Goal: Task Accomplishment & Management: Use online tool/utility

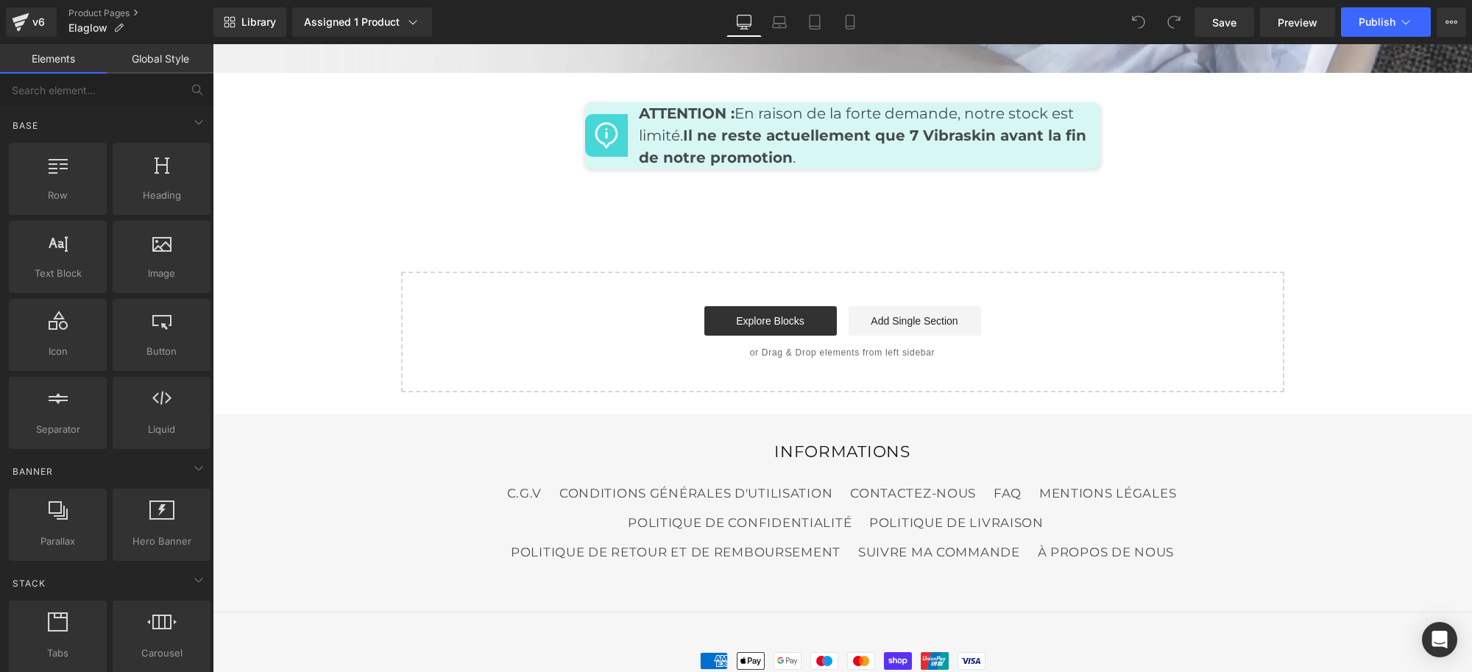
scroll to position [7152, 0]
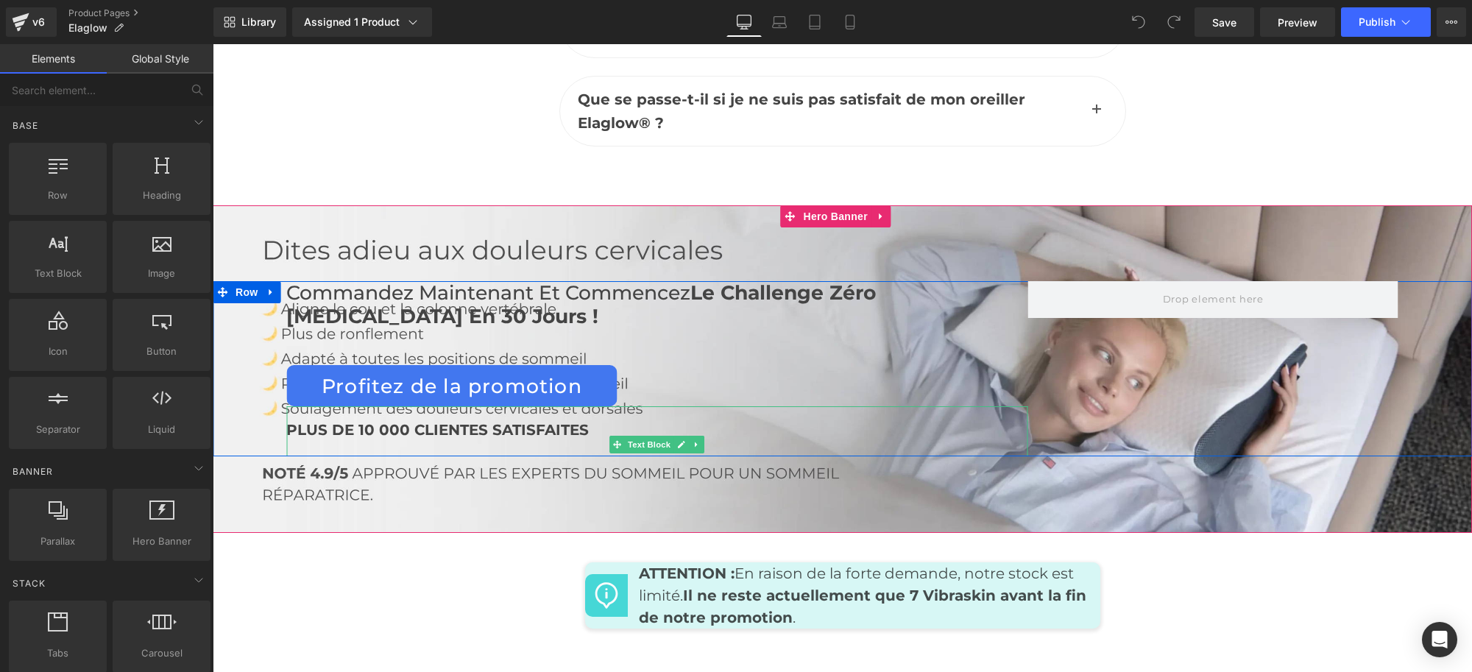
click at [969, 418] on div "PLUS DE 10 000 CLIENTES SATISFAITES" at bounding box center [656, 430] width 741 height 24
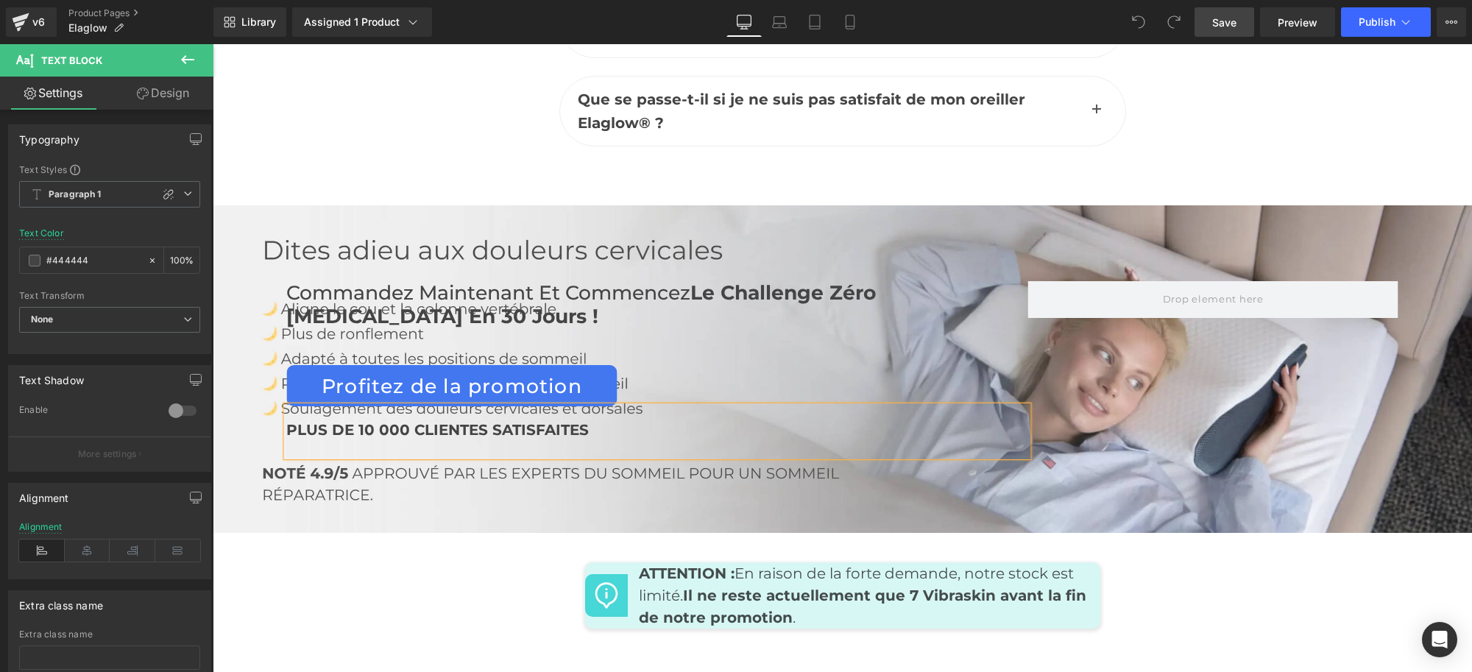
click at [1209, 26] on link "Save" at bounding box center [1225, 21] width 60 height 29
click at [1086, 420] on div "Commandez maintenant et commencez Le Challenge Zéro [MEDICAL_DATA] en 30 jours …" at bounding box center [842, 369] width 1259 height 328
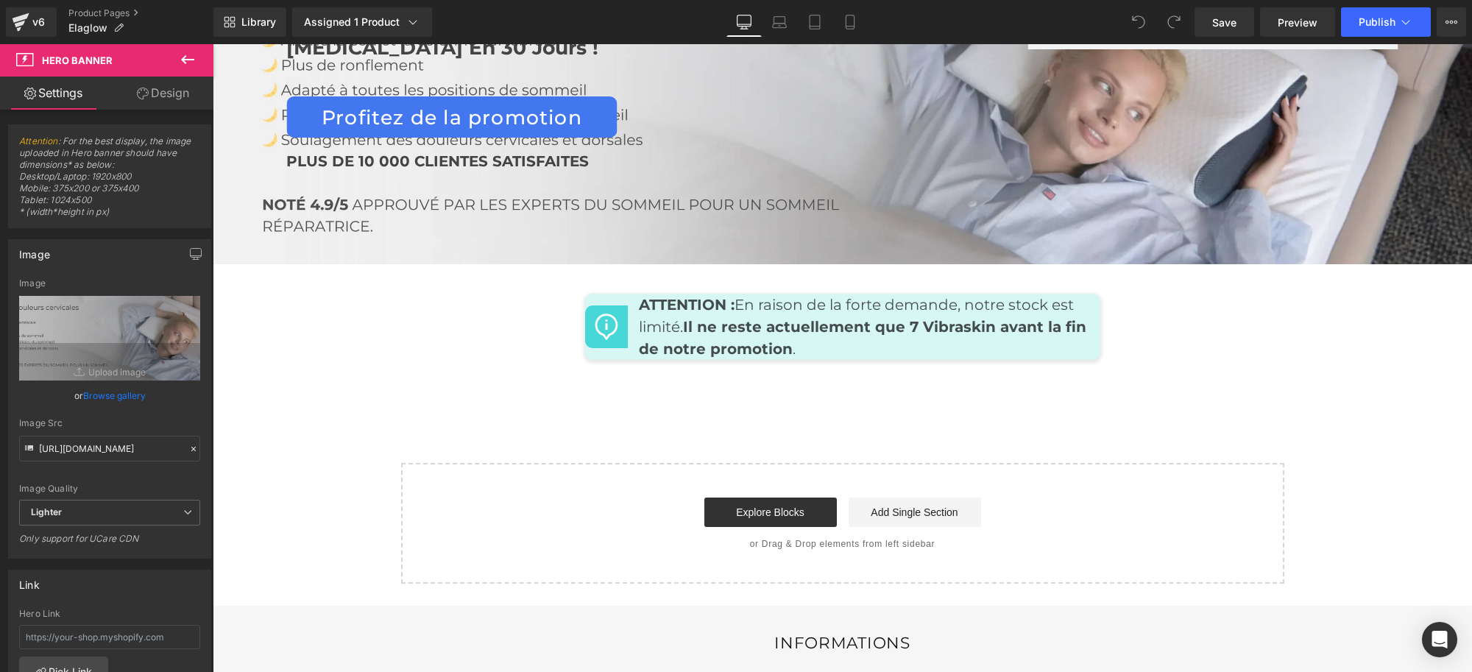
scroll to position [7244, 0]
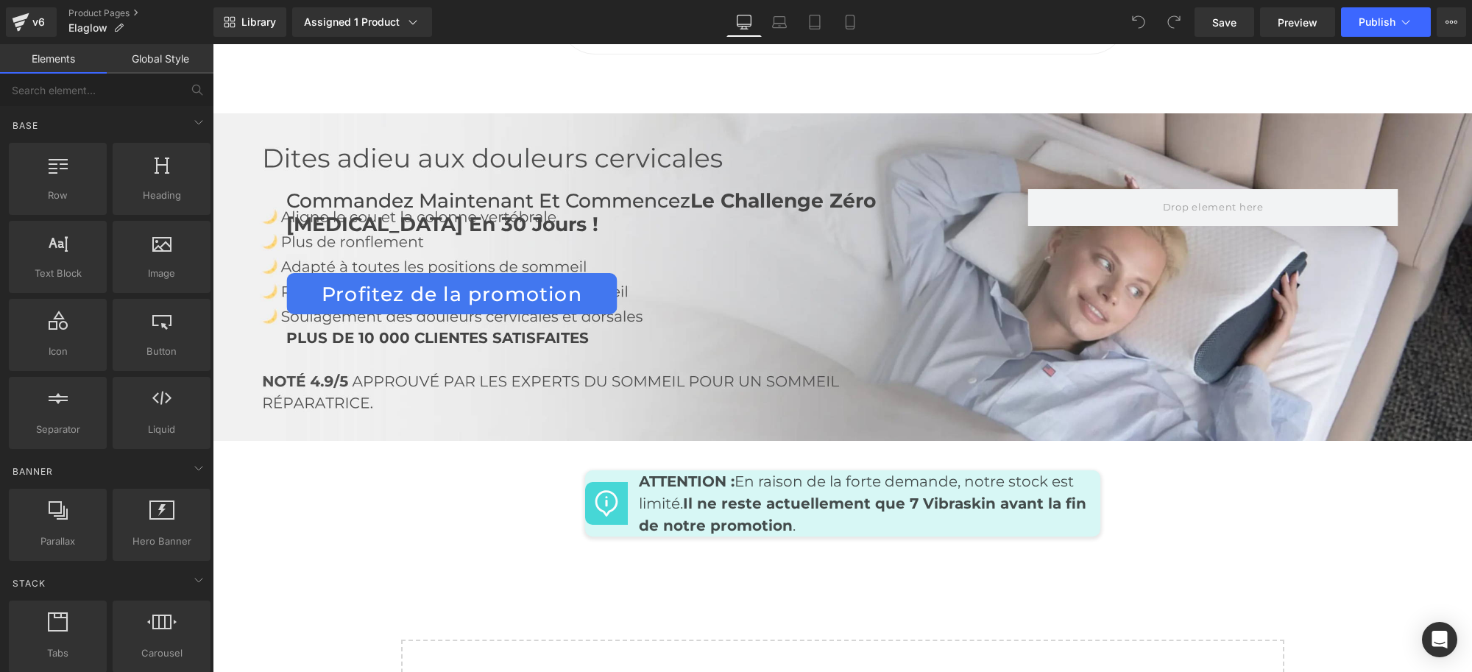
click at [1294, 23] on span "Preview" at bounding box center [1298, 22] width 40 height 15
click at [639, 476] on icon at bounding box center [643, 481] width 10 height 11
click at [610, 470] on span "Row" at bounding box center [618, 481] width 29 height 22
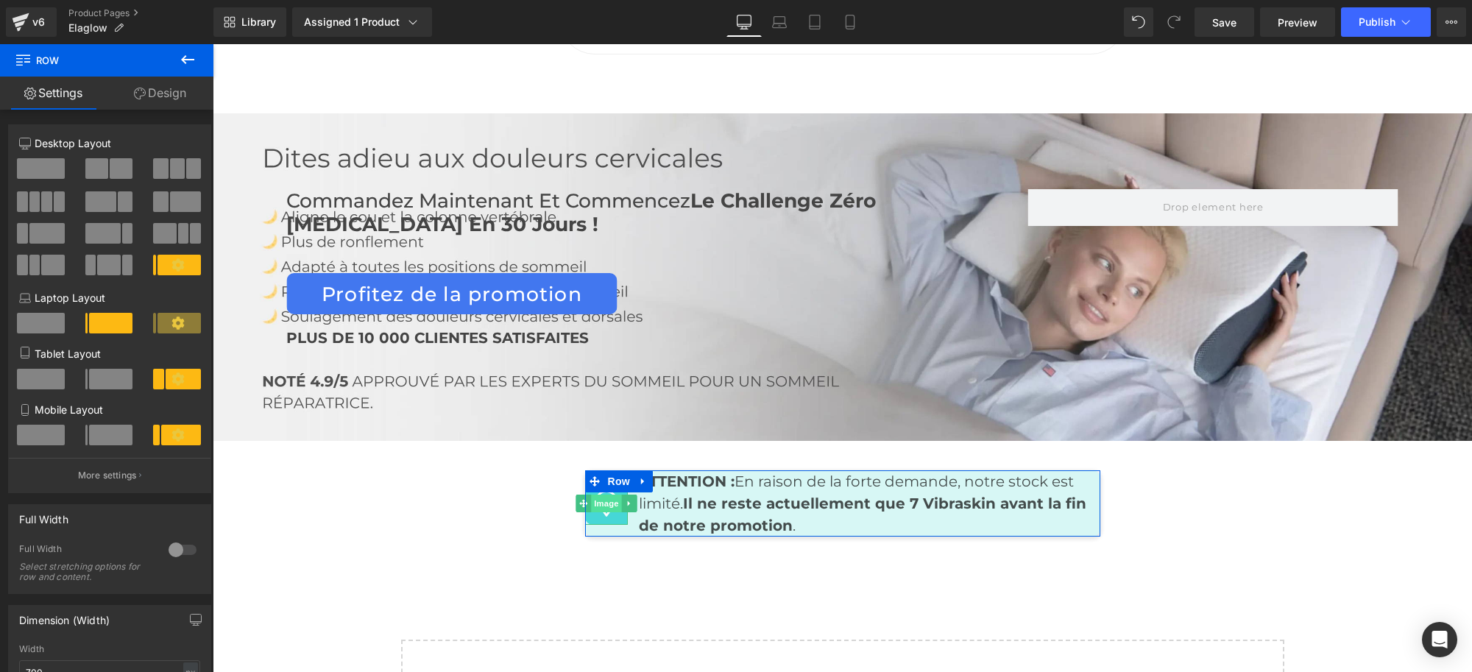
click at [601, 495] on span "Image" at bounding box center [606, 504] width 31 height 18
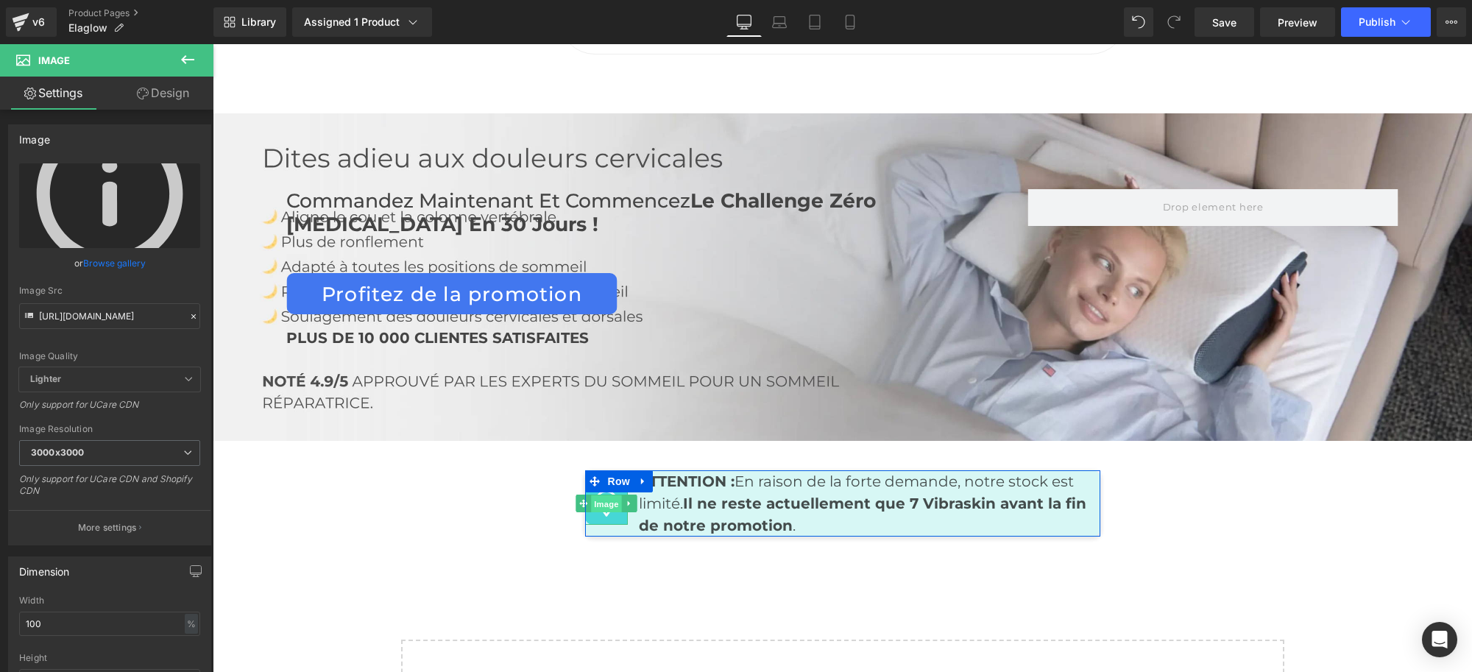
click at [595, 495] on span "Image" at bounding box center [606, 504] width 31 height 18
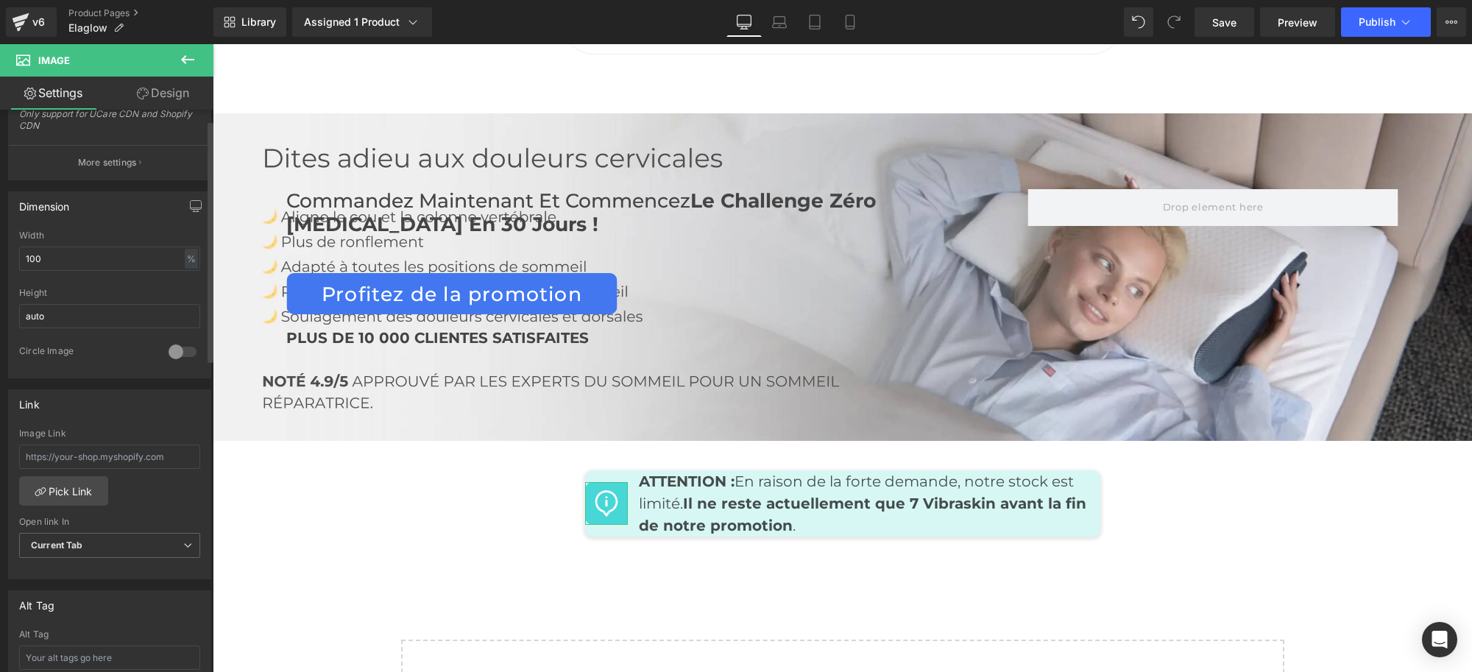
scroll to position [0, 0]
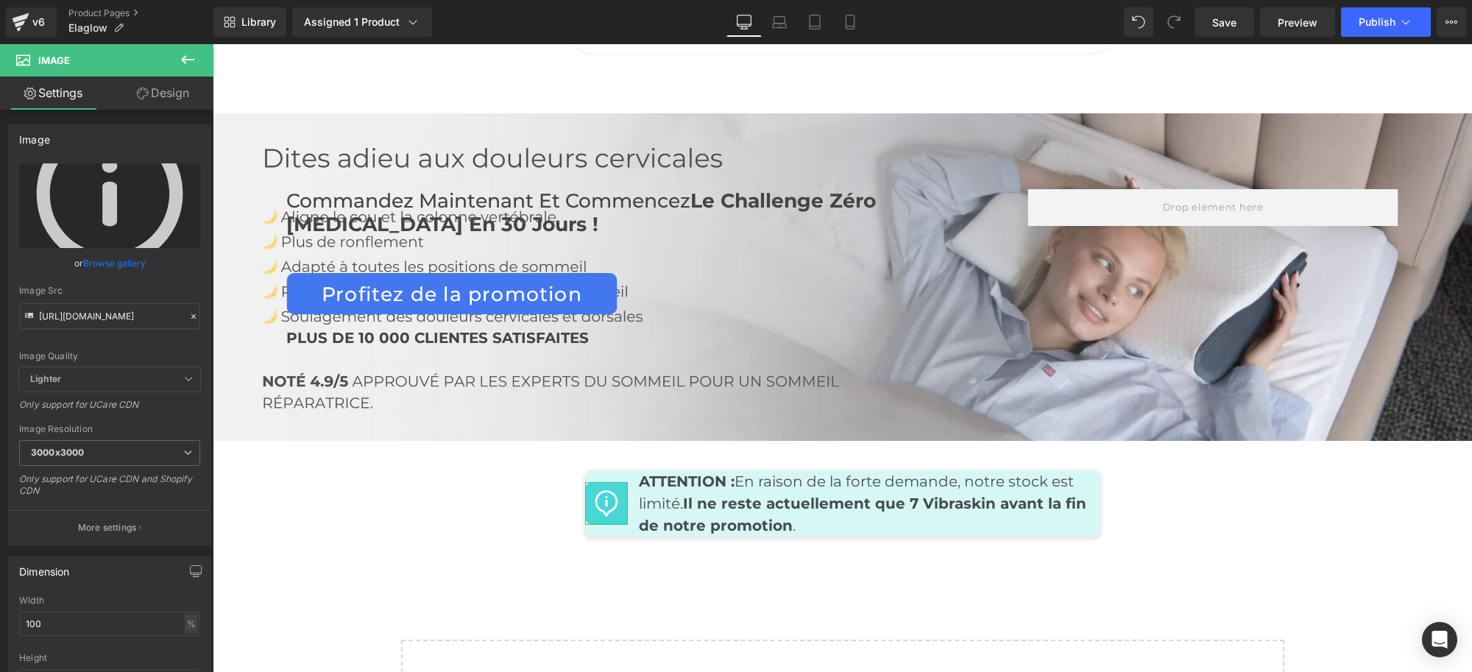
click at [160, 96] on link "Design" at bounding box center [163, 93] width 107 height 33
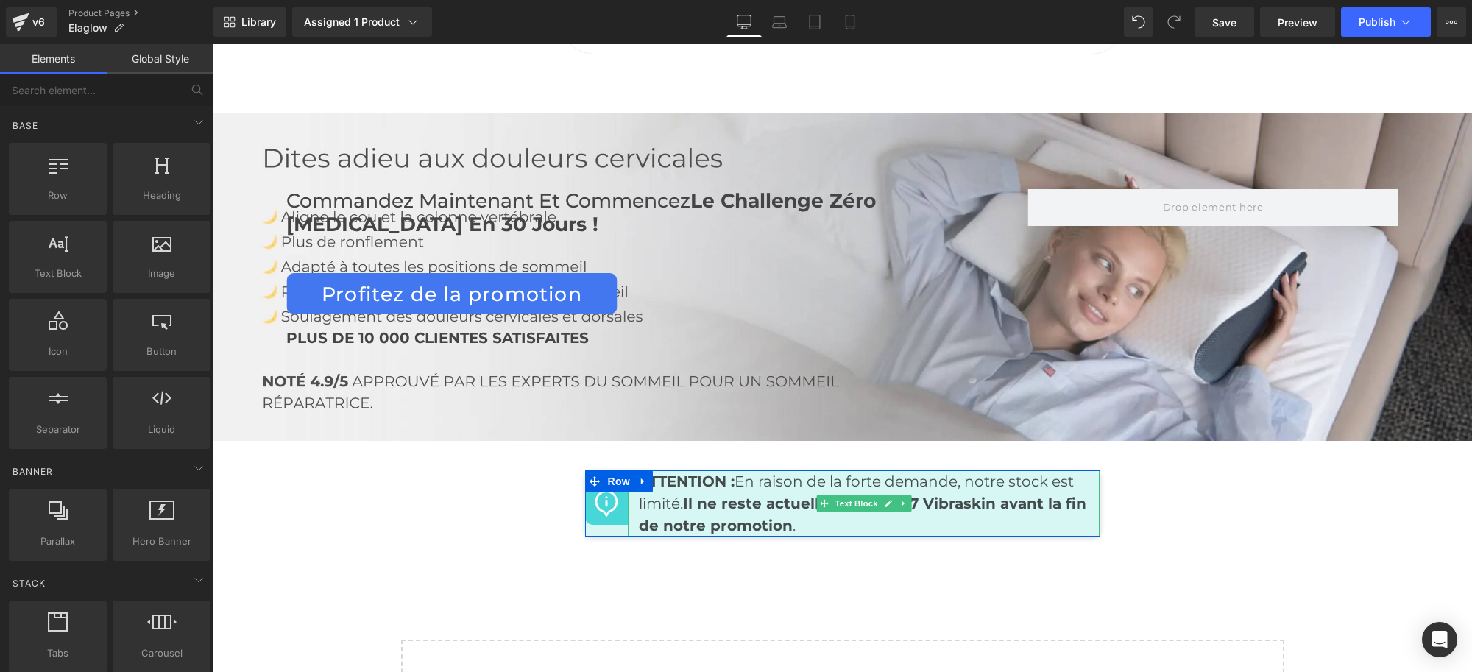
click at [826, 476] on p "ATTENTION : En raison de la forte demande, notre stock est limité. Il ne reste …" at bounding box center [864, 503] width 450 height 66
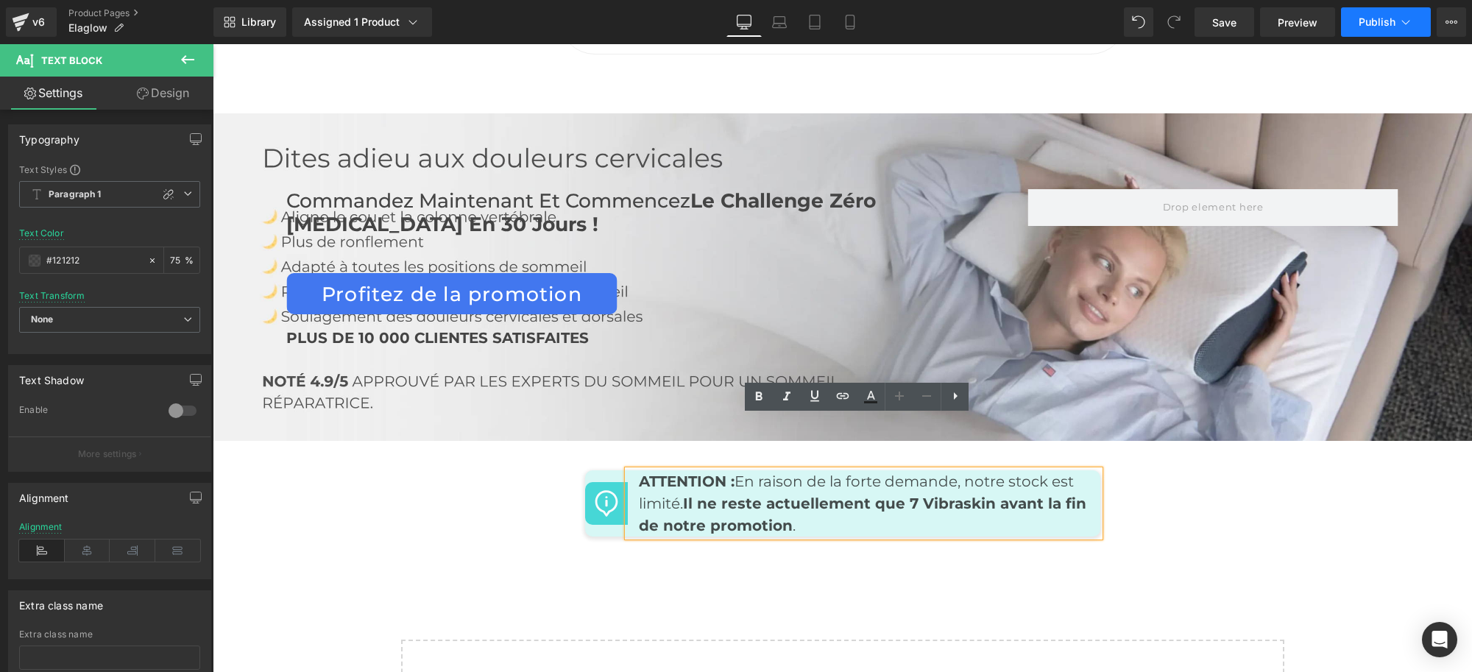
click at [1370, 24] on span "Publish" at bounding box center [1377, 22] width 37 height 12
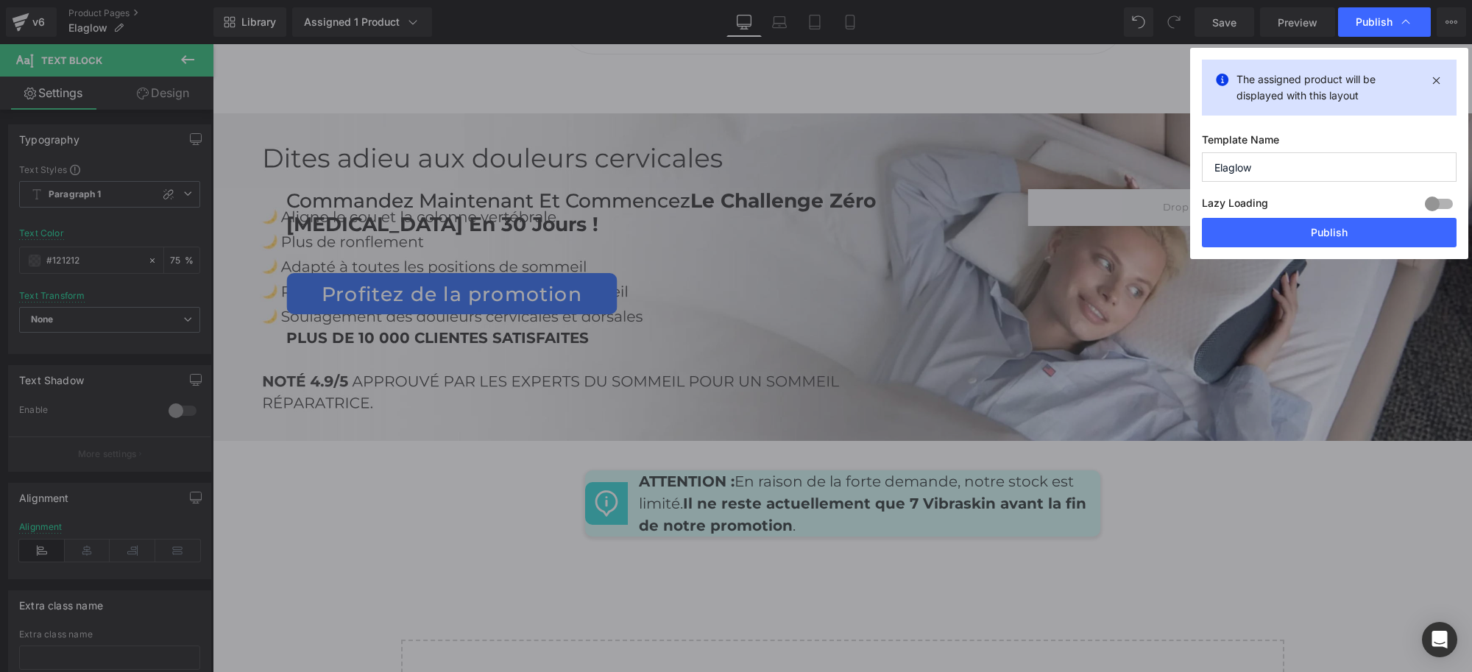
click at [1373, 24] on span "Publish" at bounding box center [1374, 21] width 37 height 13
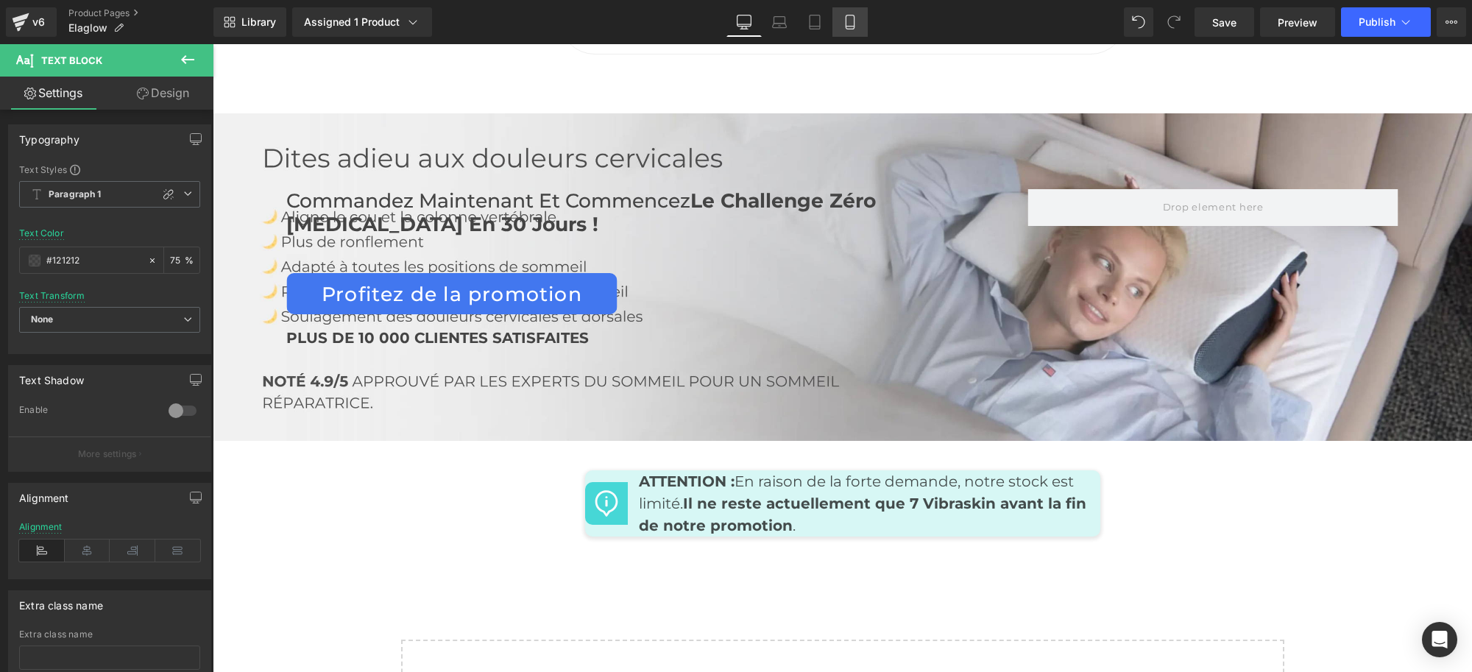
click at [838, 24] on link "Mobile" at bounding box center [849, 21] width 35 height 29
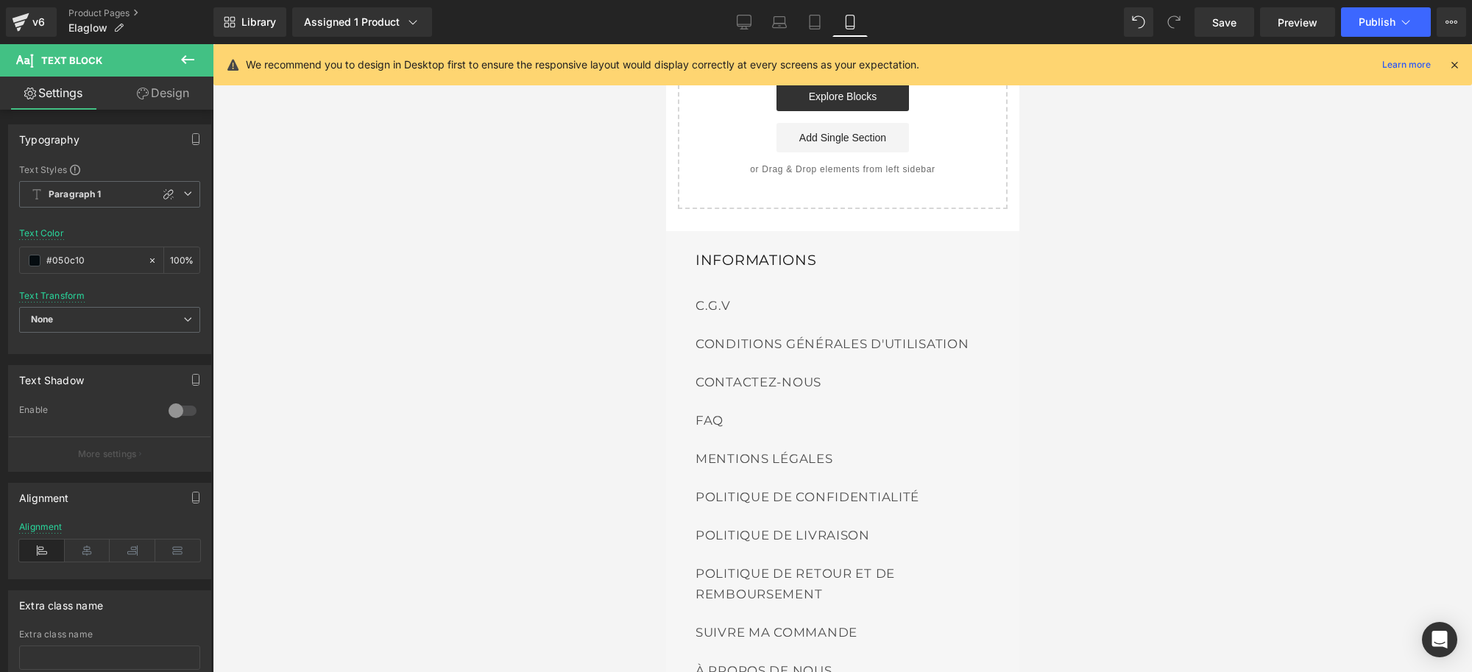
scroll to position [9051, 0]
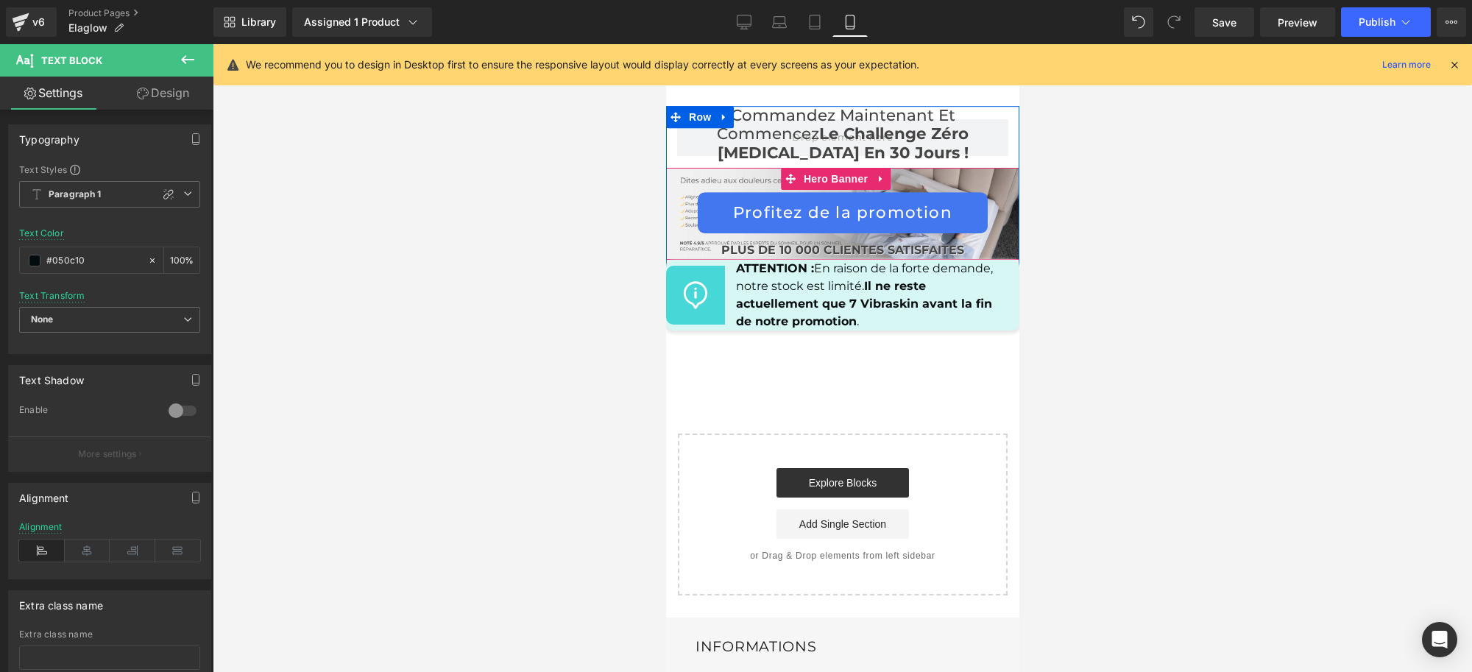
click at [988, 177] on div "Commandez maintenant et commencez Le Challenge Zéro [MEDICAL_DATA] en 30 jours …" at bounding box center [842, 188] width 339 height 165
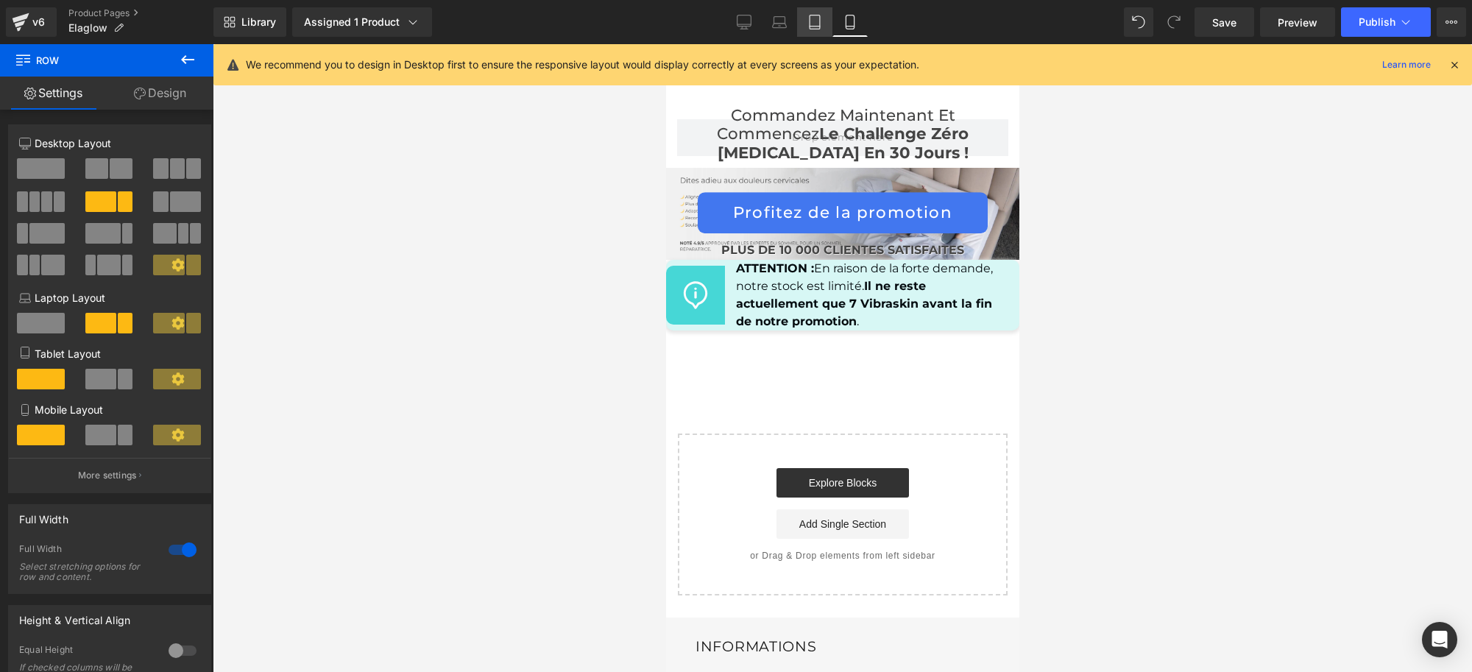
click at [818, 26] on icon at bounding box center [815, 26] width 10 height 0
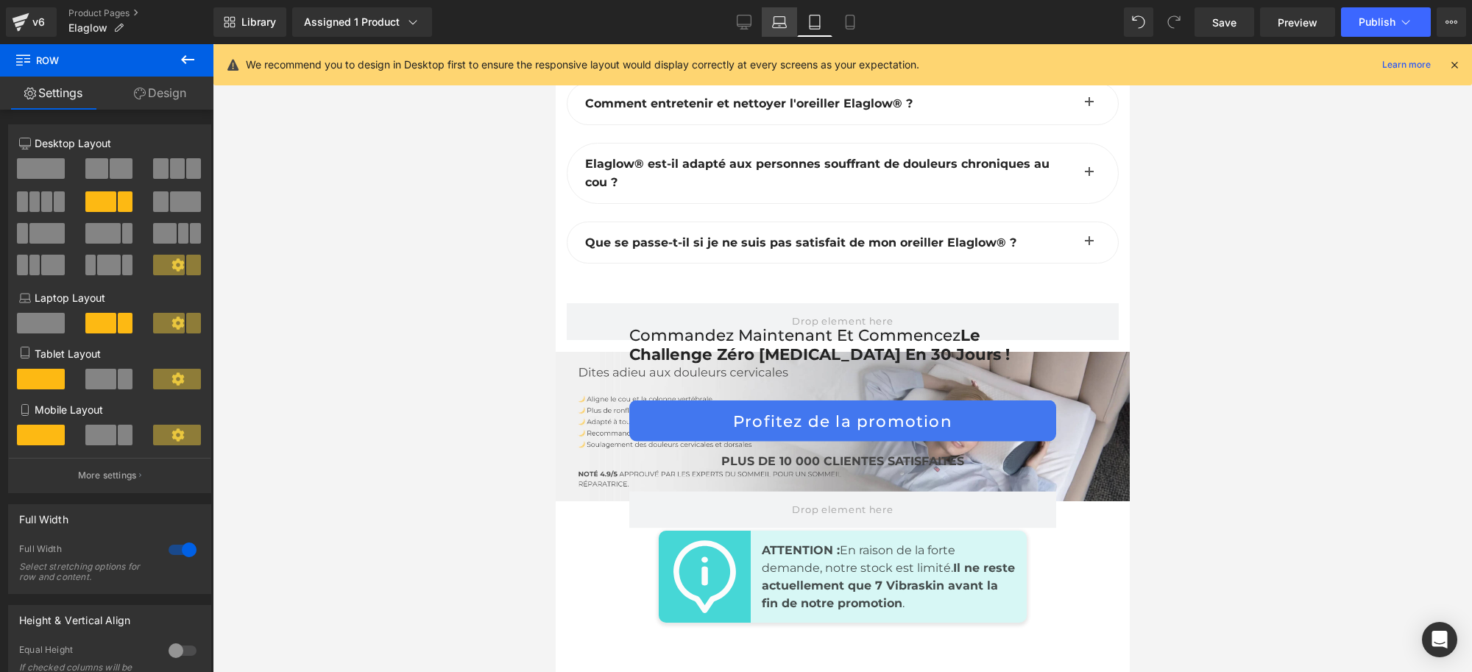
scroll to position [10451, 0]
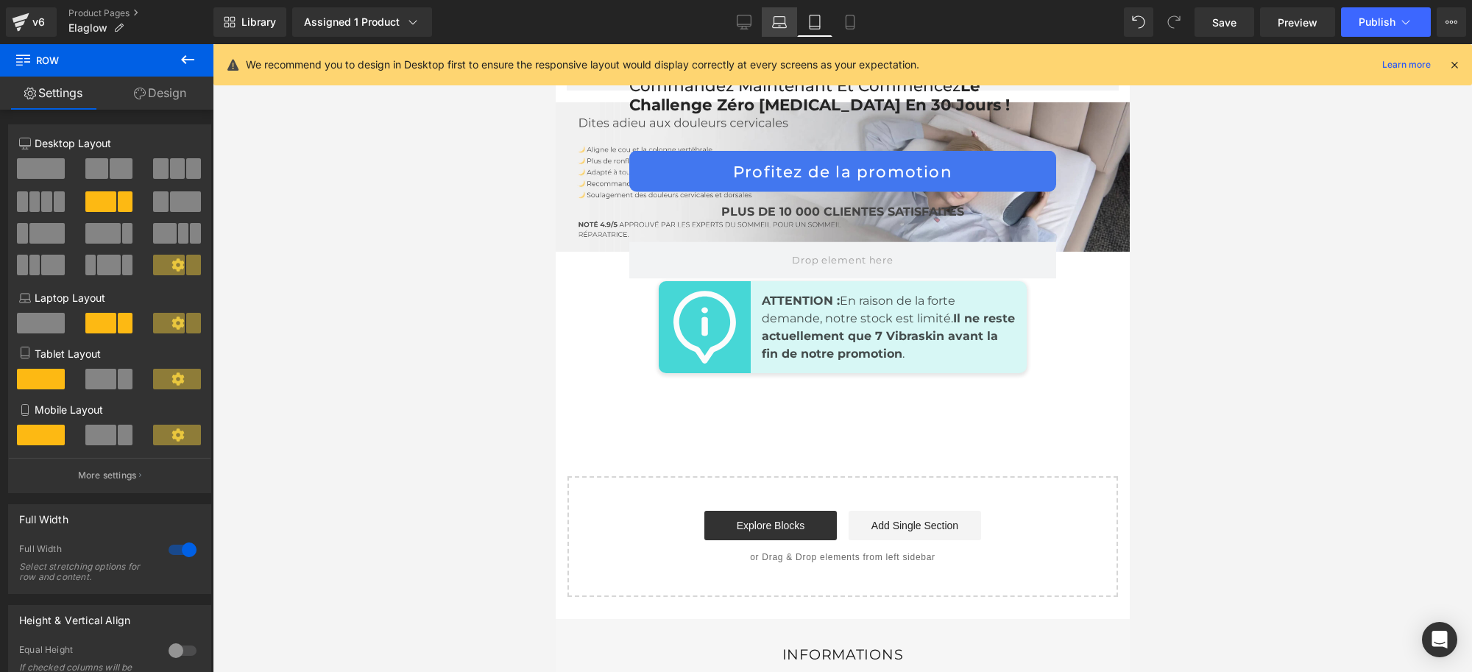
click at [782, 28] on icon at bounding box center [779, 22] width 15 height 15
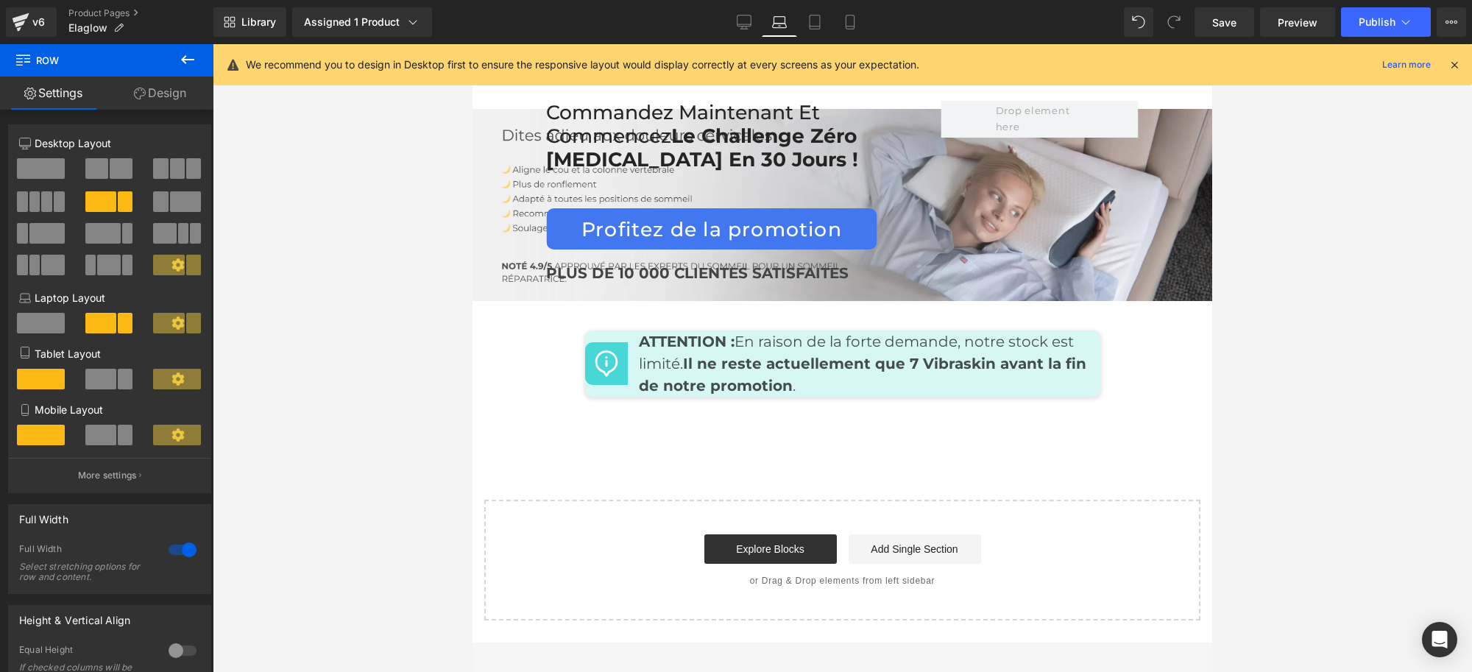
scroll to position [7077, 0]
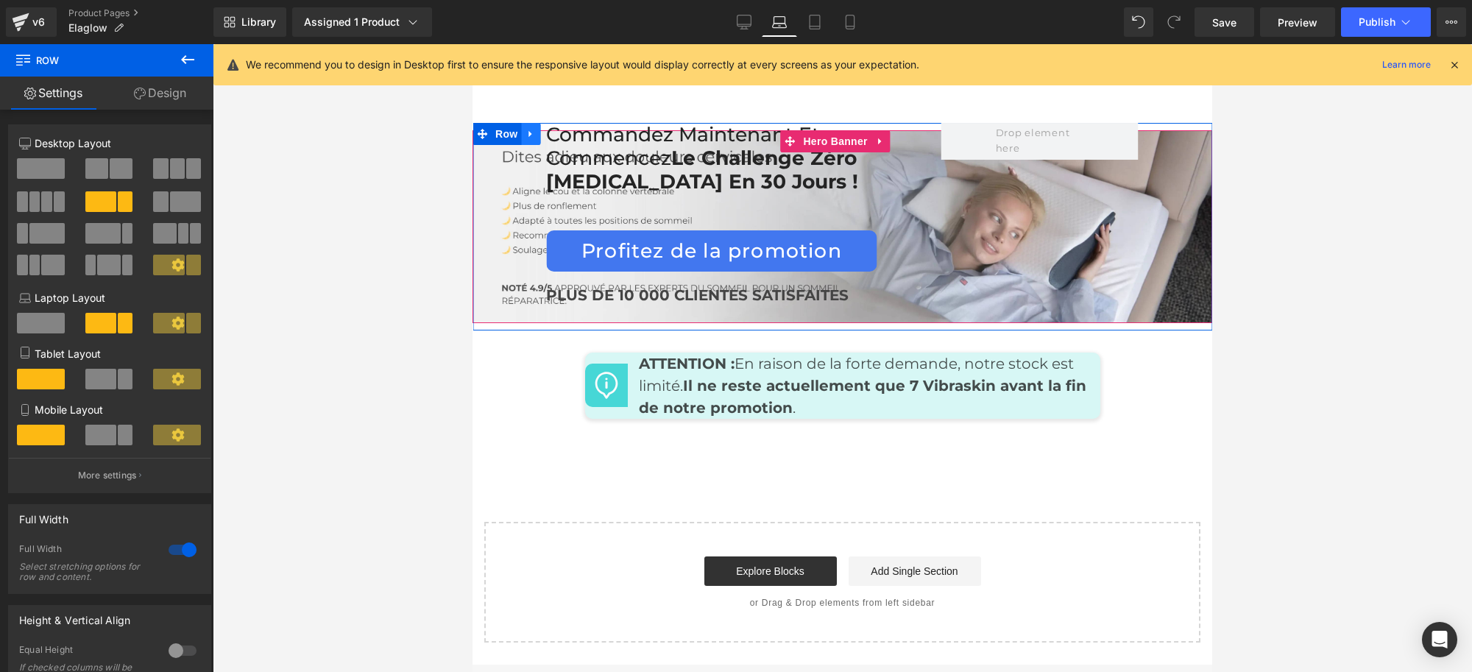
click at [521, 145] on link at bounding box center [530, 134] width 19 height 22
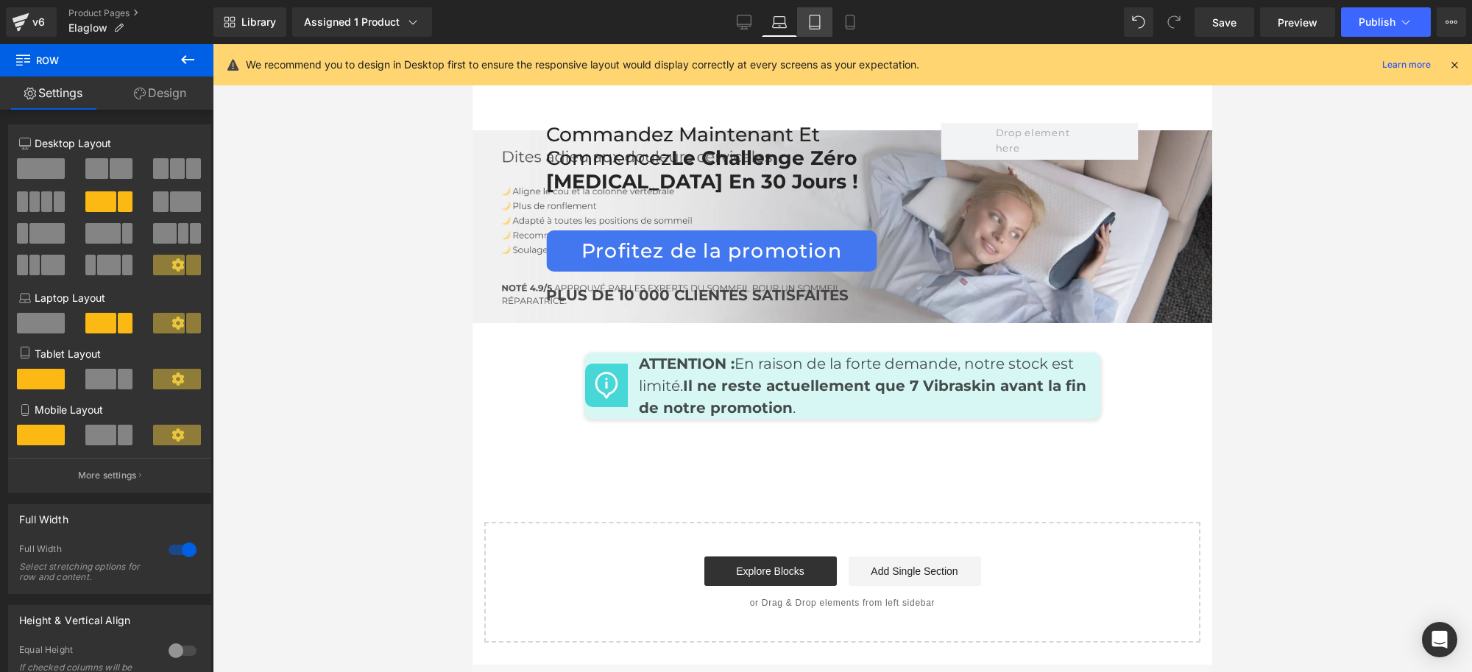
click at [814, 16] on icon at bounding box center [814, 22] width 15 height 15
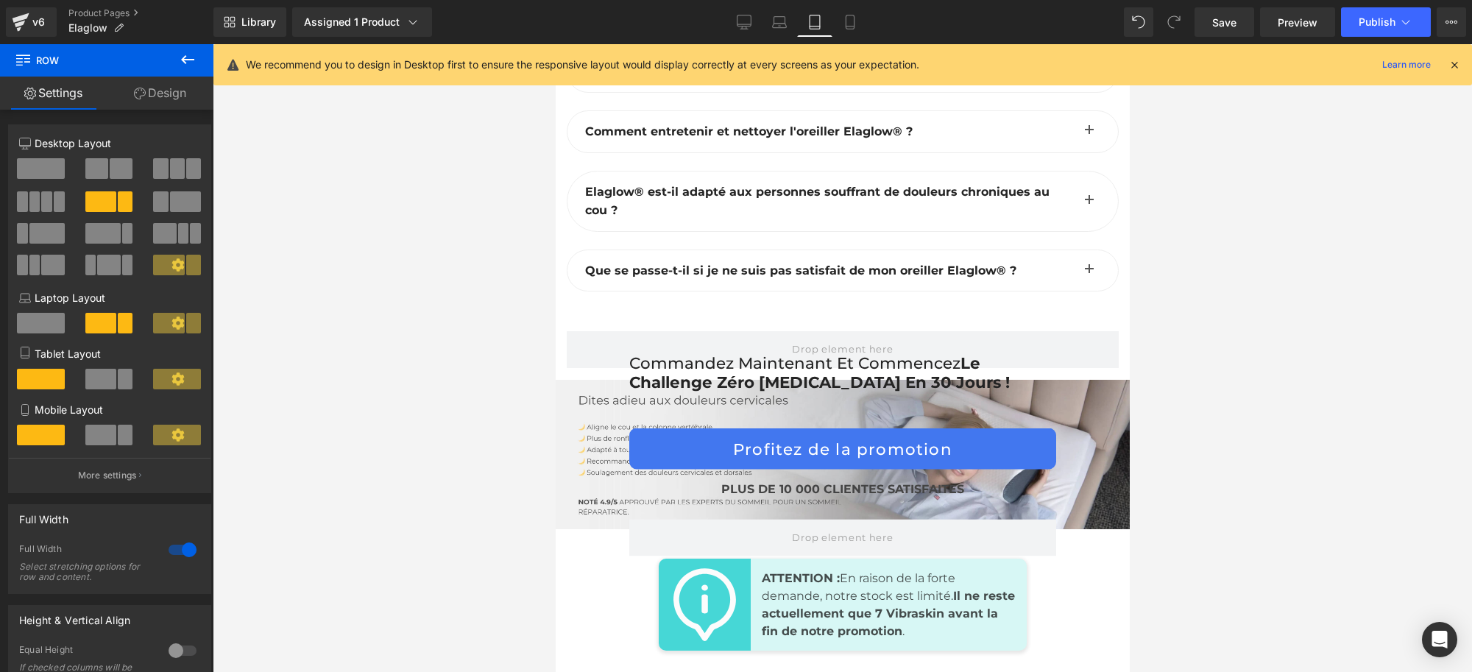
scroll to position [10415, 0]
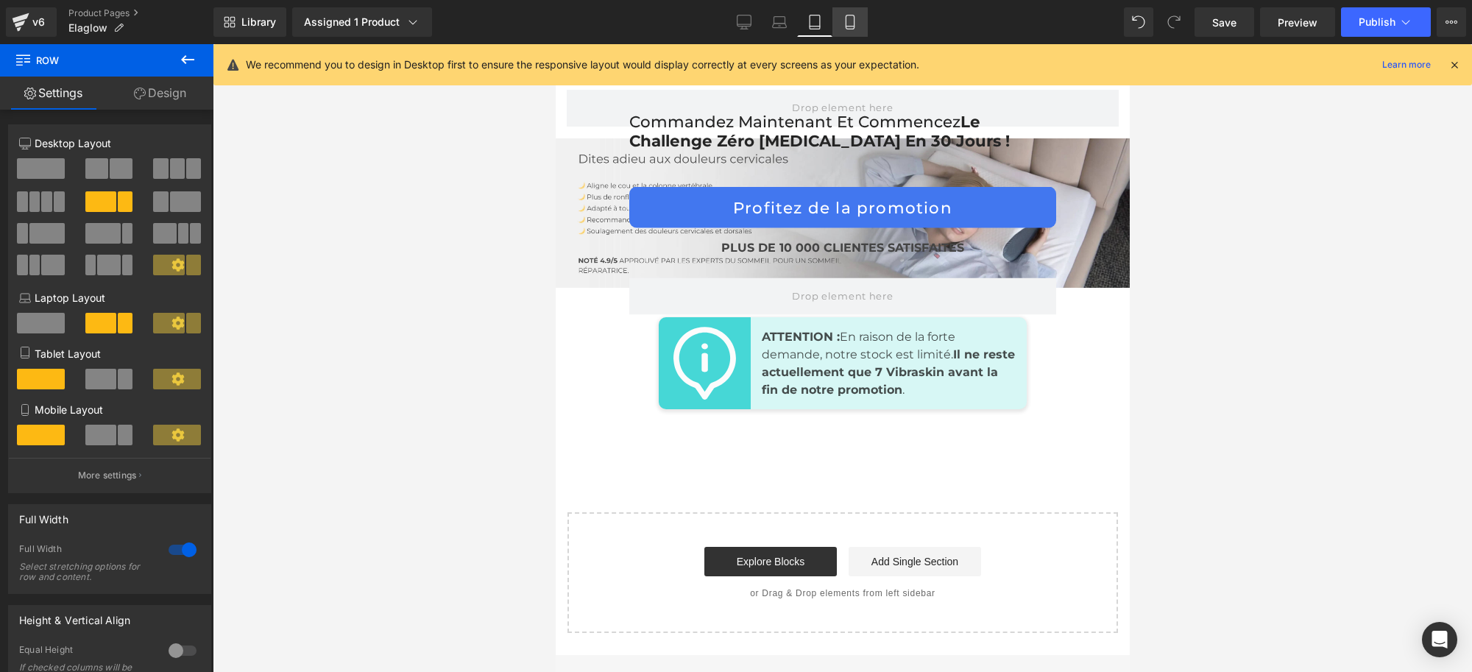
click at [840, 21] on link "Mobile" at bounding box center [849, 21] width 35 height 29
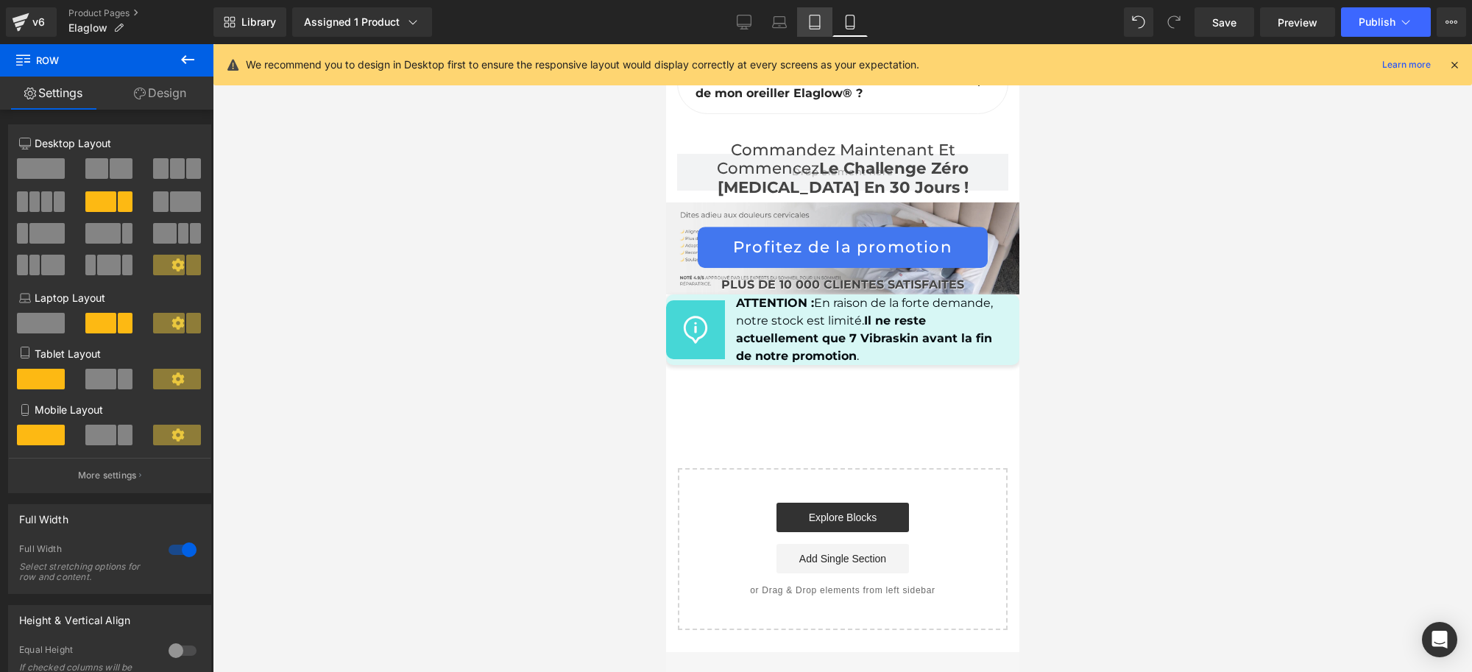
scroll to position [9017, 0]
click at [818, 26] on icon at bounding box center [815, 26] width 10 height 0
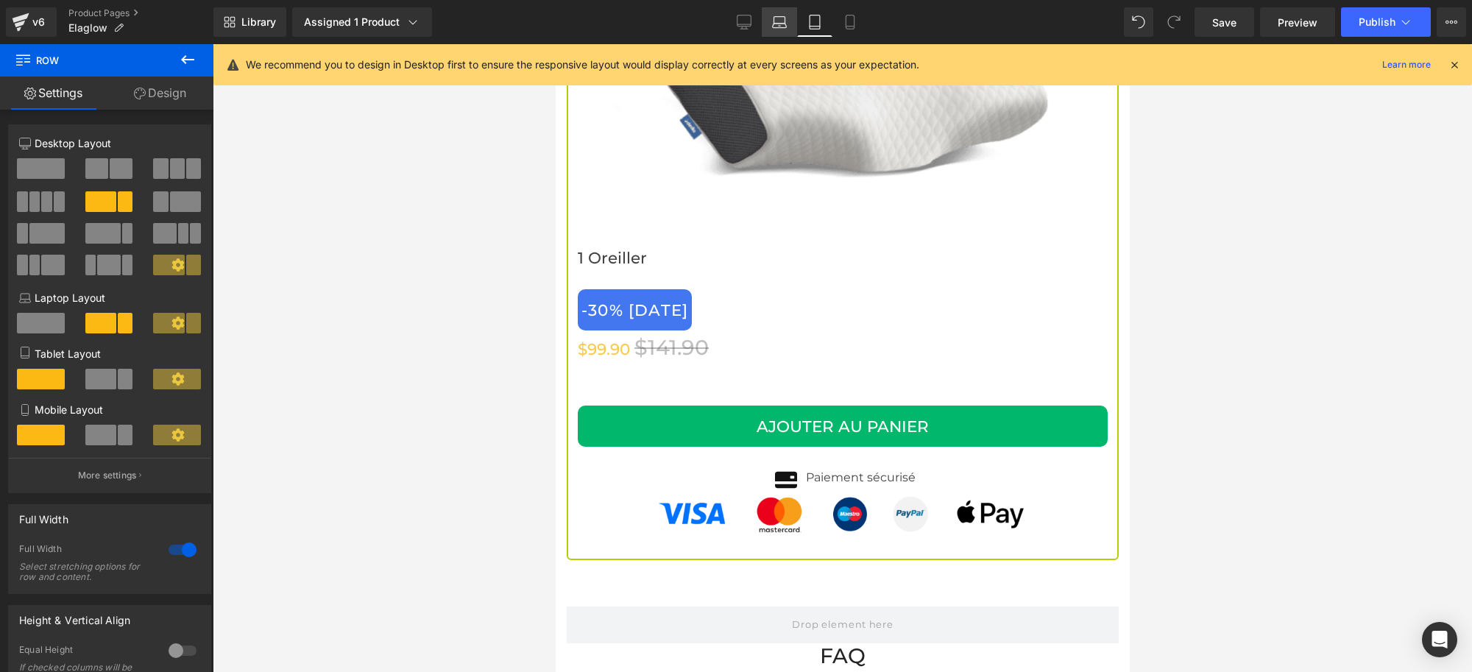
click at [784, 21] on icon at bounding box center [779, 22] width 15 height 15
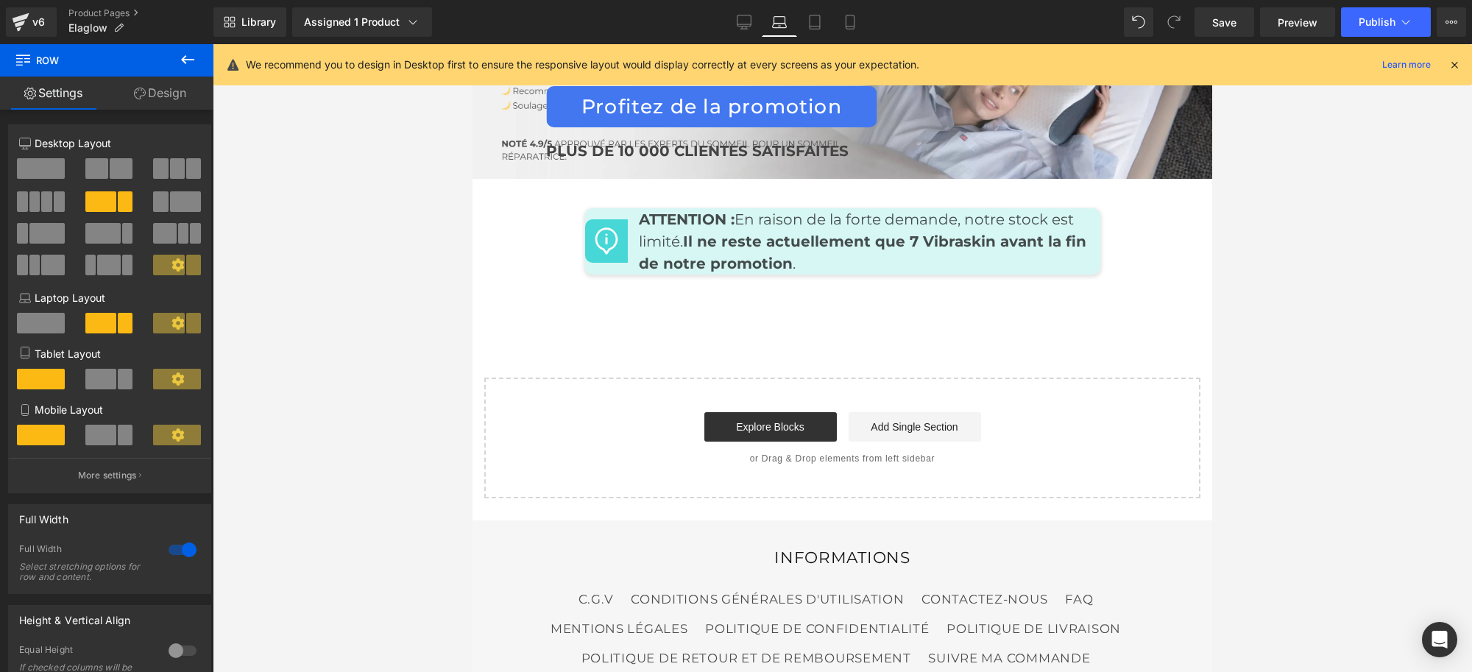
scroll to position [7078, 0]
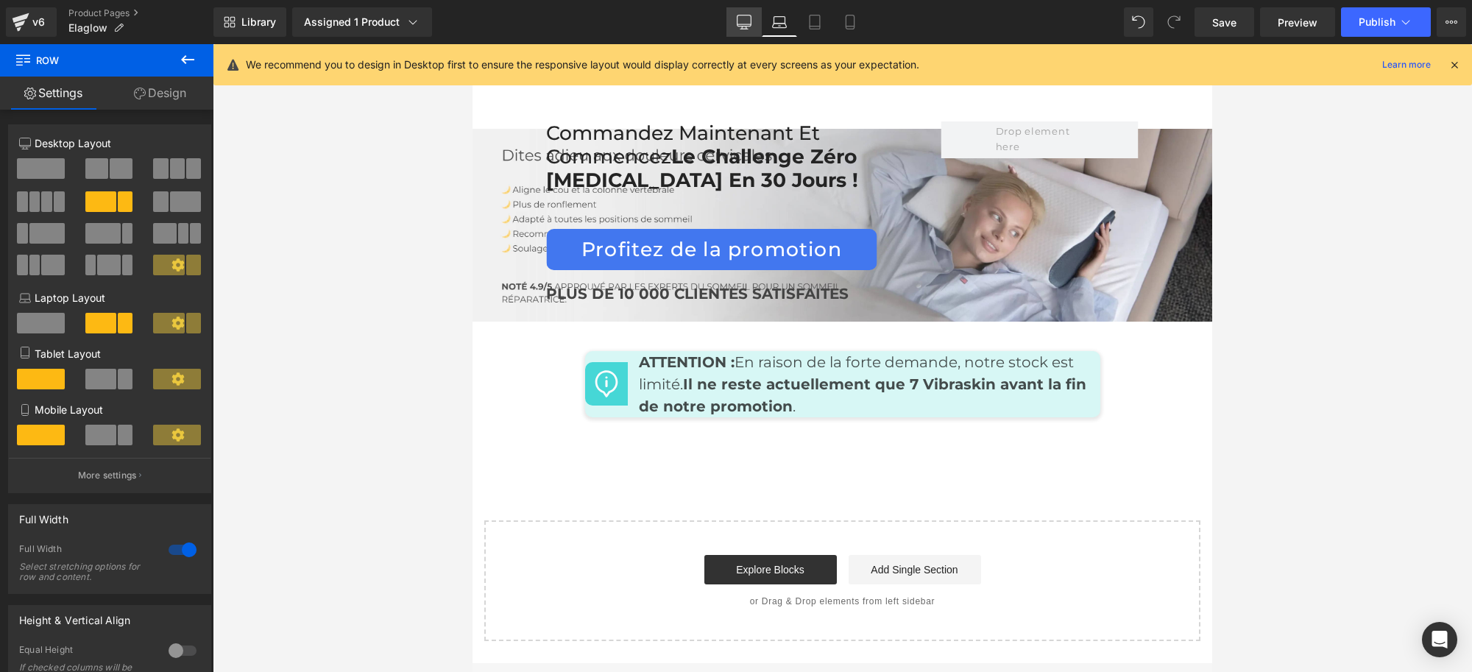
click at [751, 26] on icon at bounding box center [744, 20] width 14 height 11
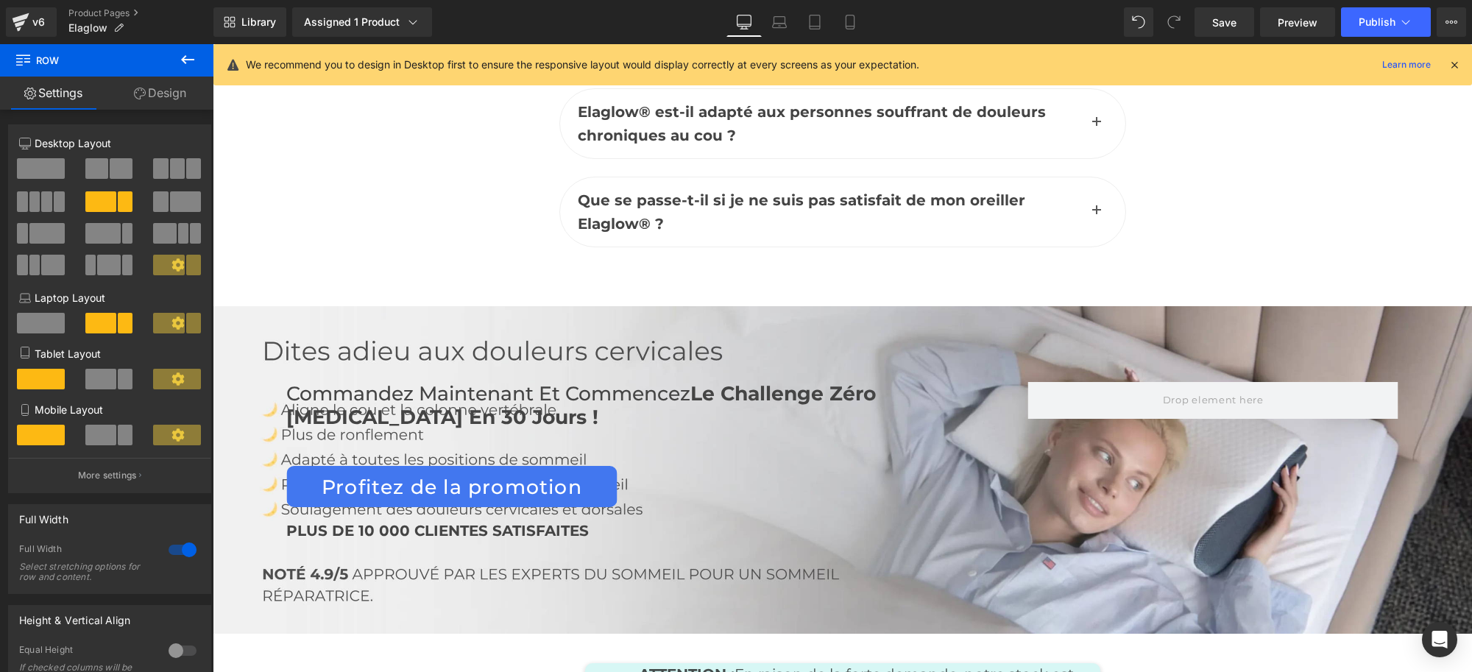
scroll to position [7042, 0]
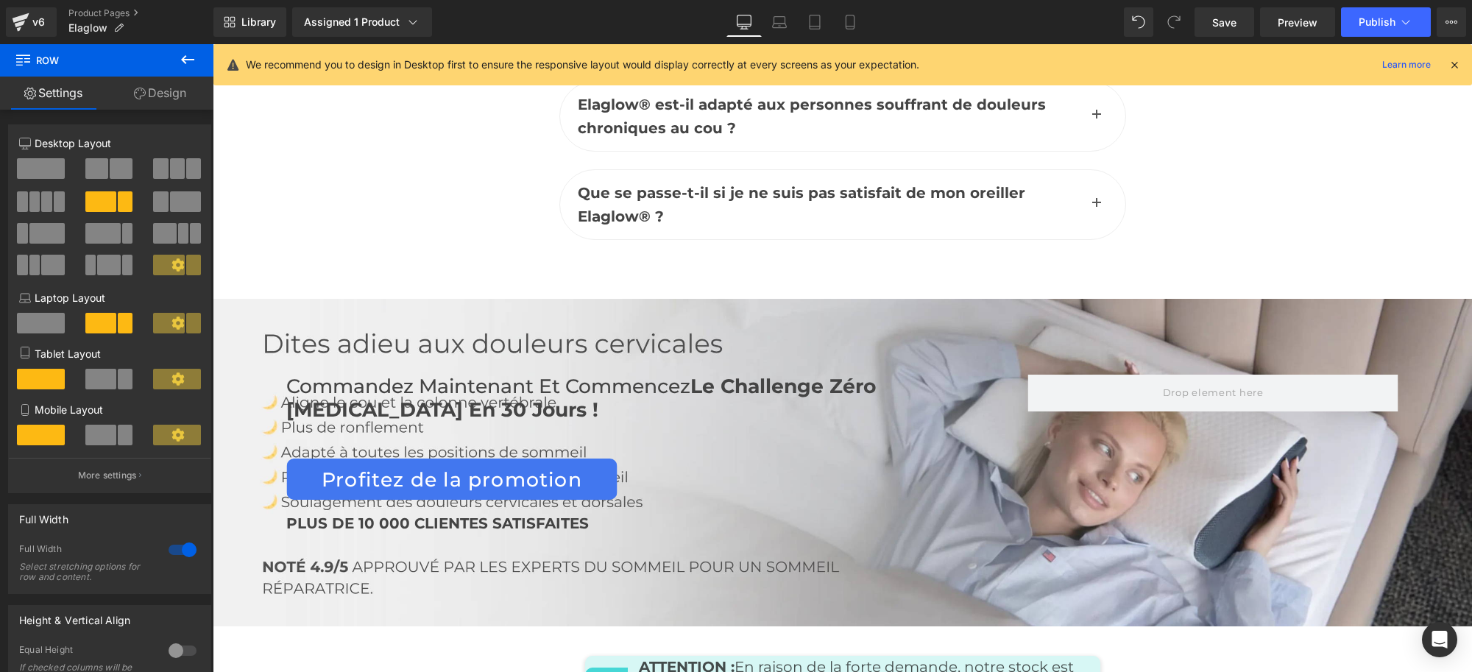
click at [912, 299] on div "Commandez maintenant et commencez Le Challenge Zéro [MEDICAL_DATA] en 30 jours …" at bounding box center [842, 463] width 1259 height 328
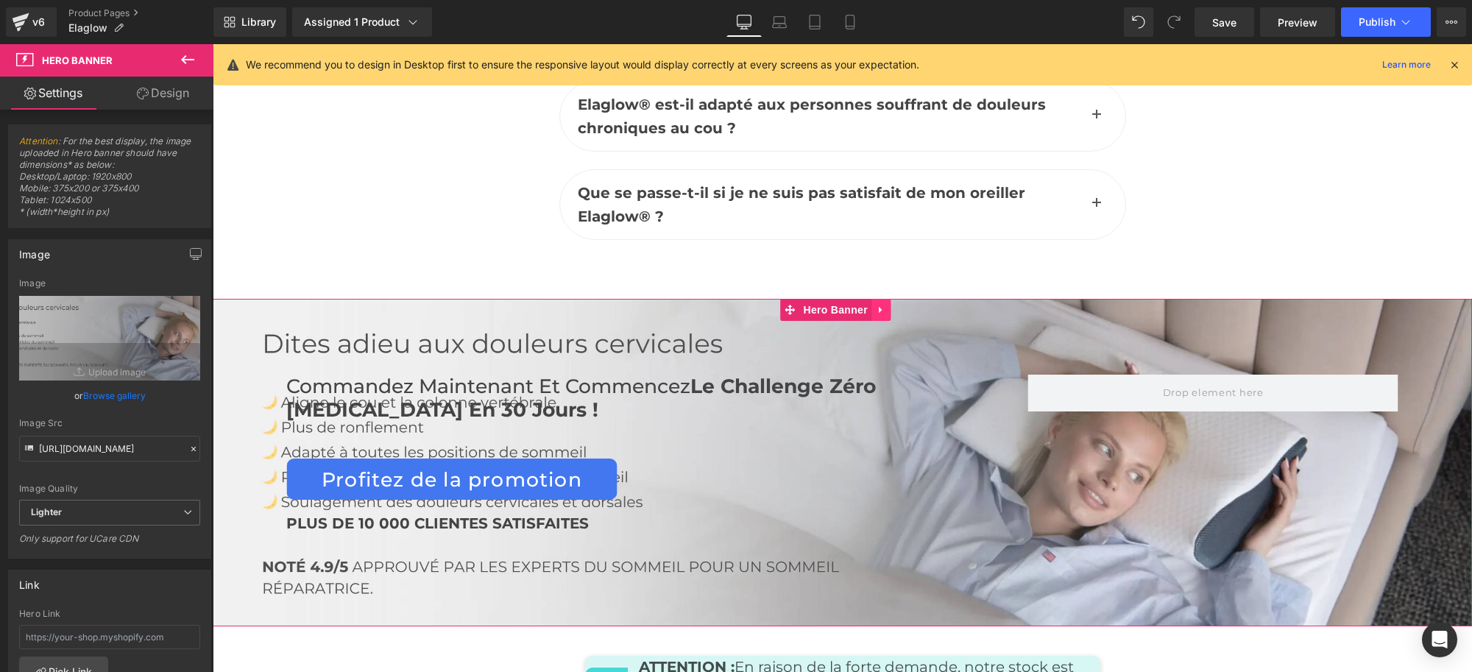
click at [886, 299] on link at bounding box center [880, 310] width 19 height 22
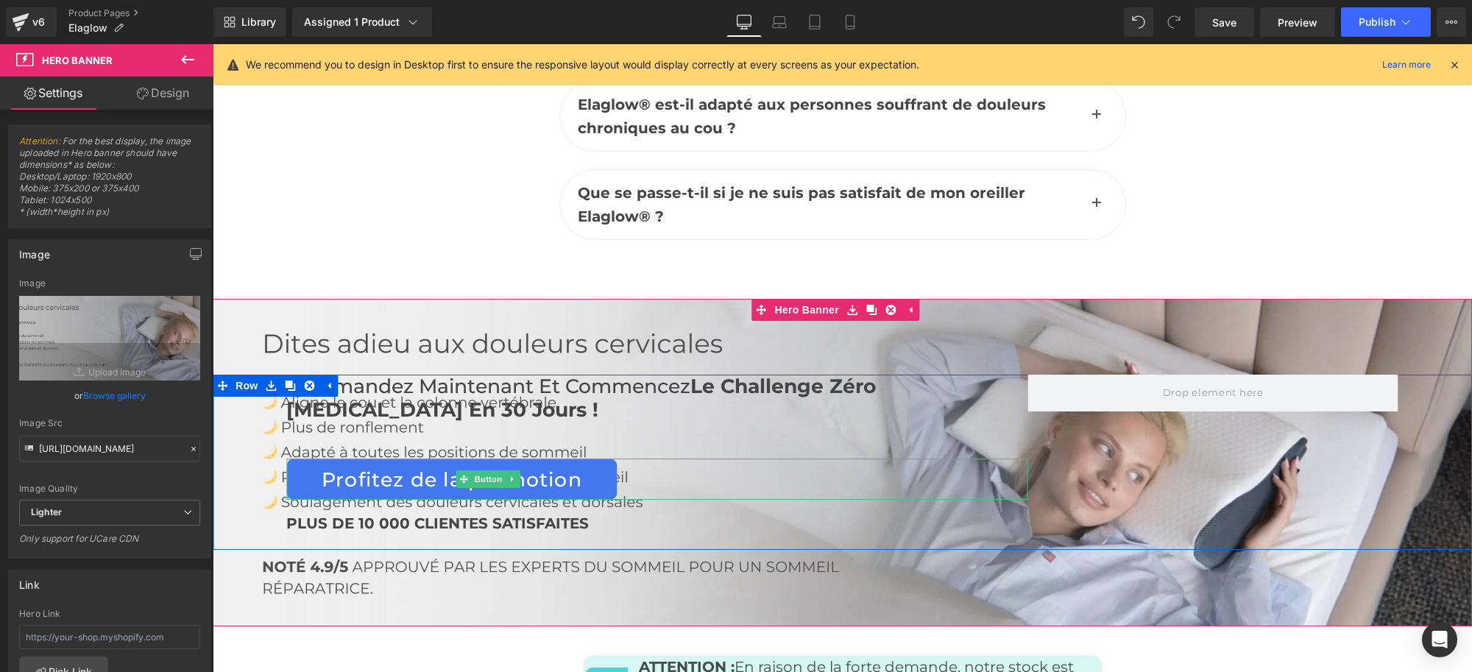
click at [723, 459] on div "Profitez de la promotion" at bounding box center [656, 479] width 741 height 41
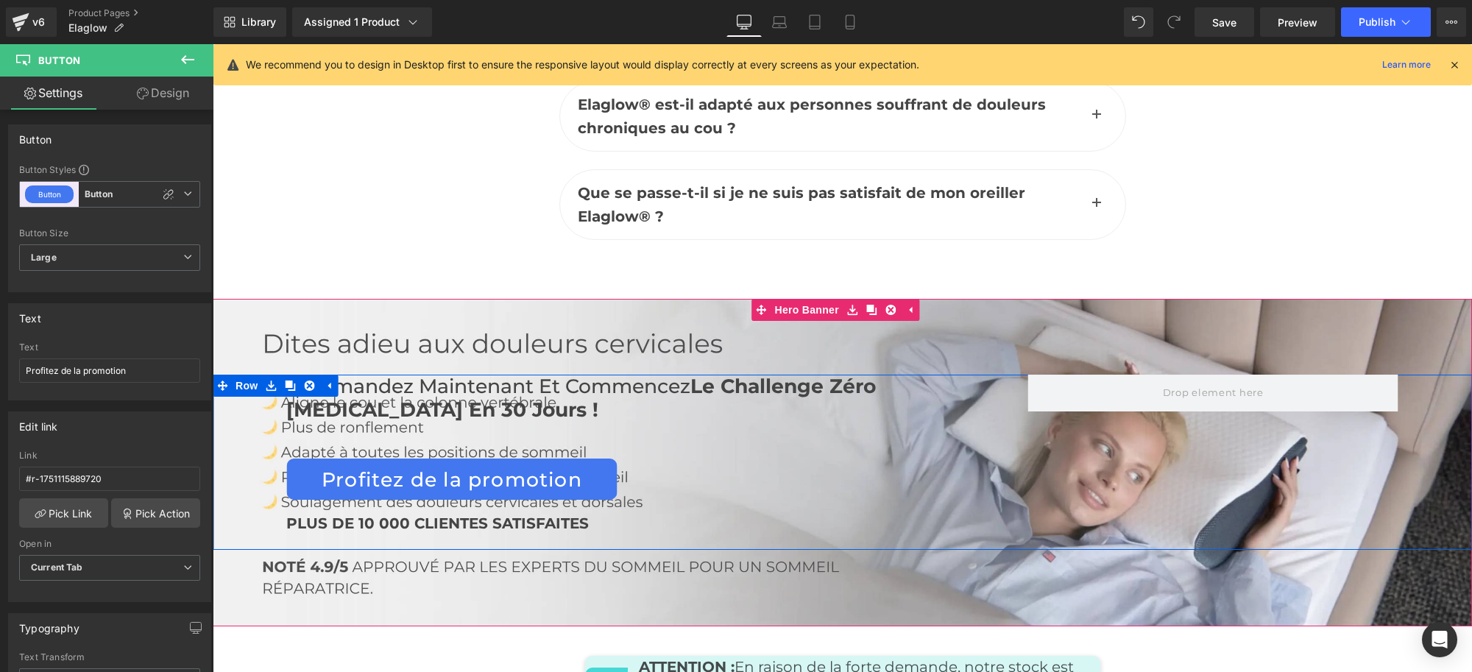
click at [1019, 459] on div "Profitez de la promotion Button" at bounding box center [656, 479] width 741 height 41
click at [1091, 423] on div "Commandez maintenant et commencez Le Challenge Zéro [MEDICAL_DATA] en 30 jours …" at bounding box center [842, 462] width 1259 height 175
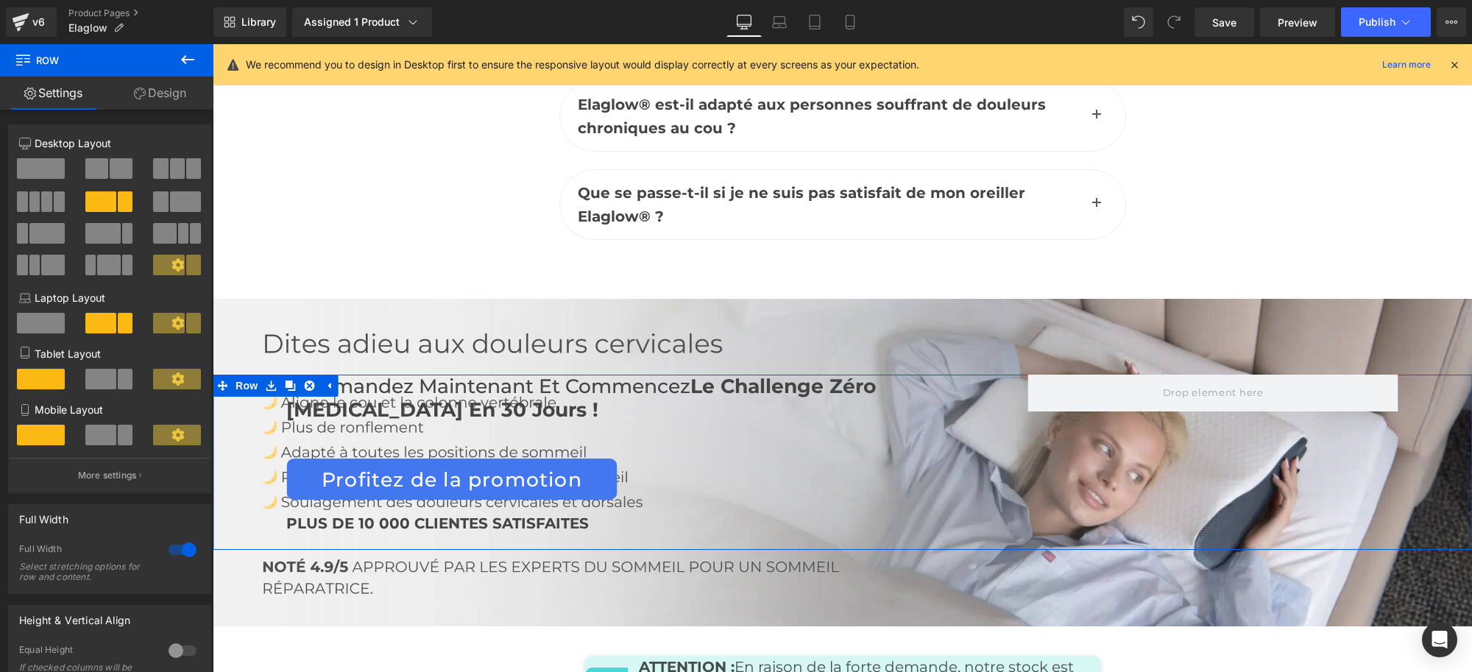
click at [171, 85] on link "Design" at bounding box center [160, 93] width 107 height 33
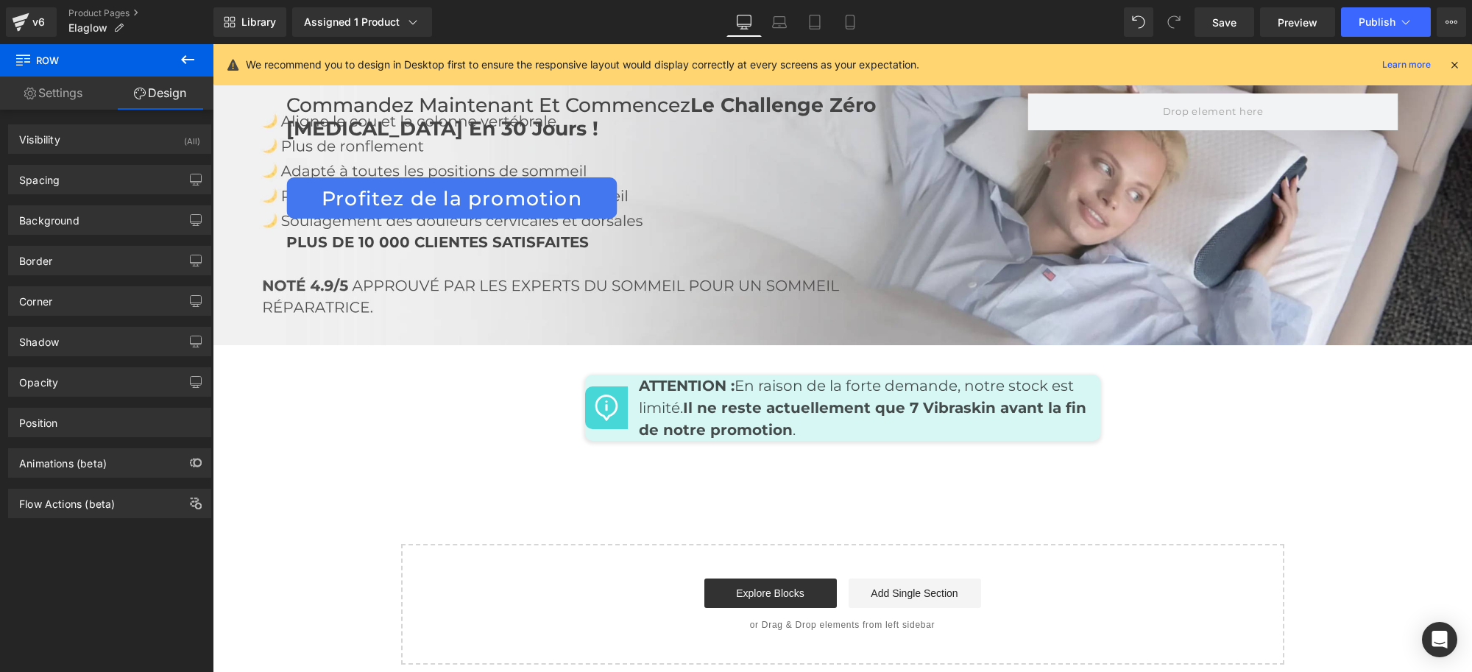
scroll to position [7134, 0]
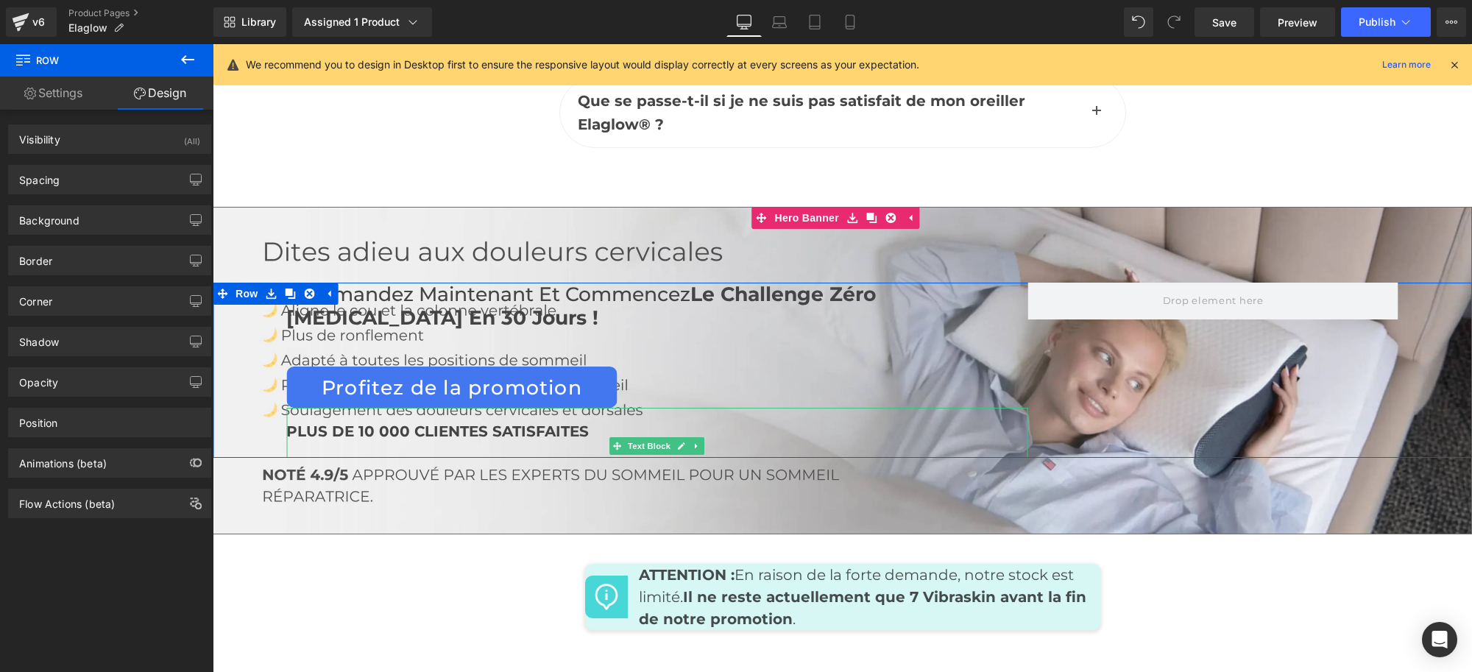
click at [877, 367] on div "Profitez de la promotion Button" at bounding box center [656, 387] width 741 height 41
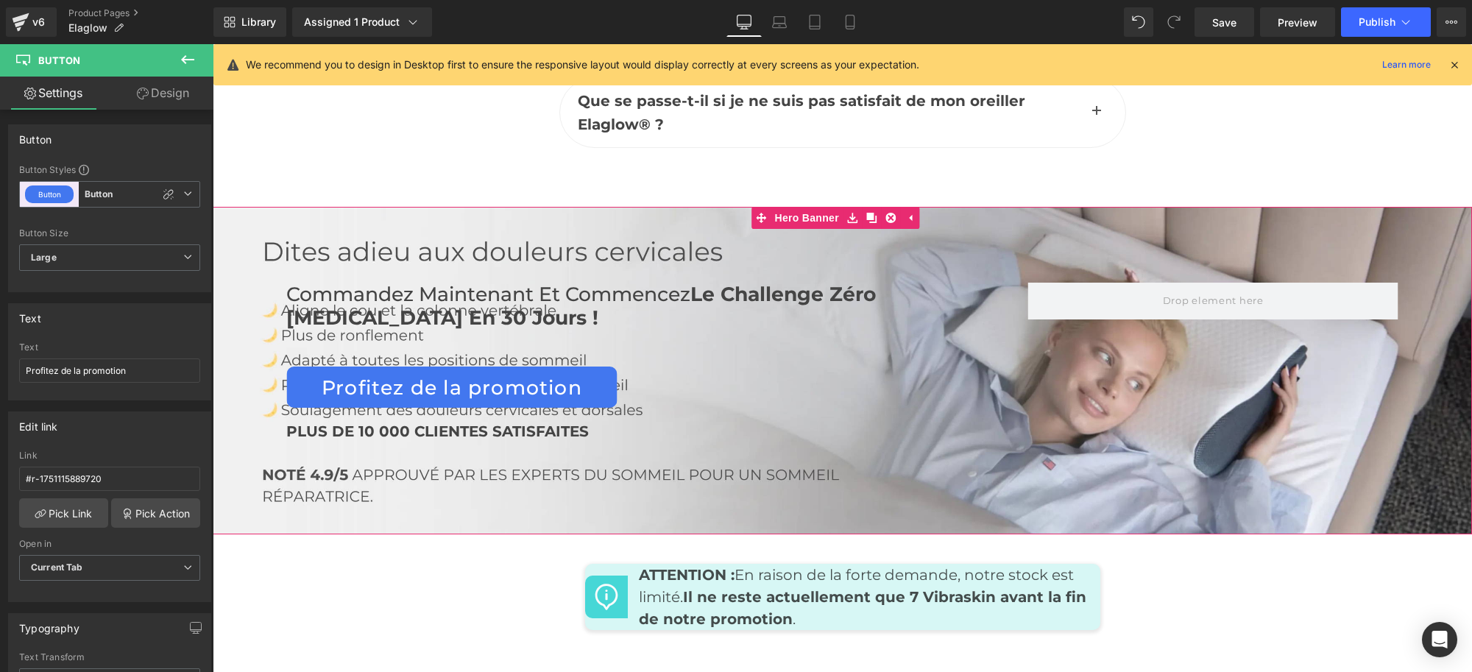
click at [1029, 462] on div "Commandez maintenant et commencez Le Challenge Zéro [MEDICAL_DATA] en 30 jours …" at bounding box center [842, 371] width 1259 height 328
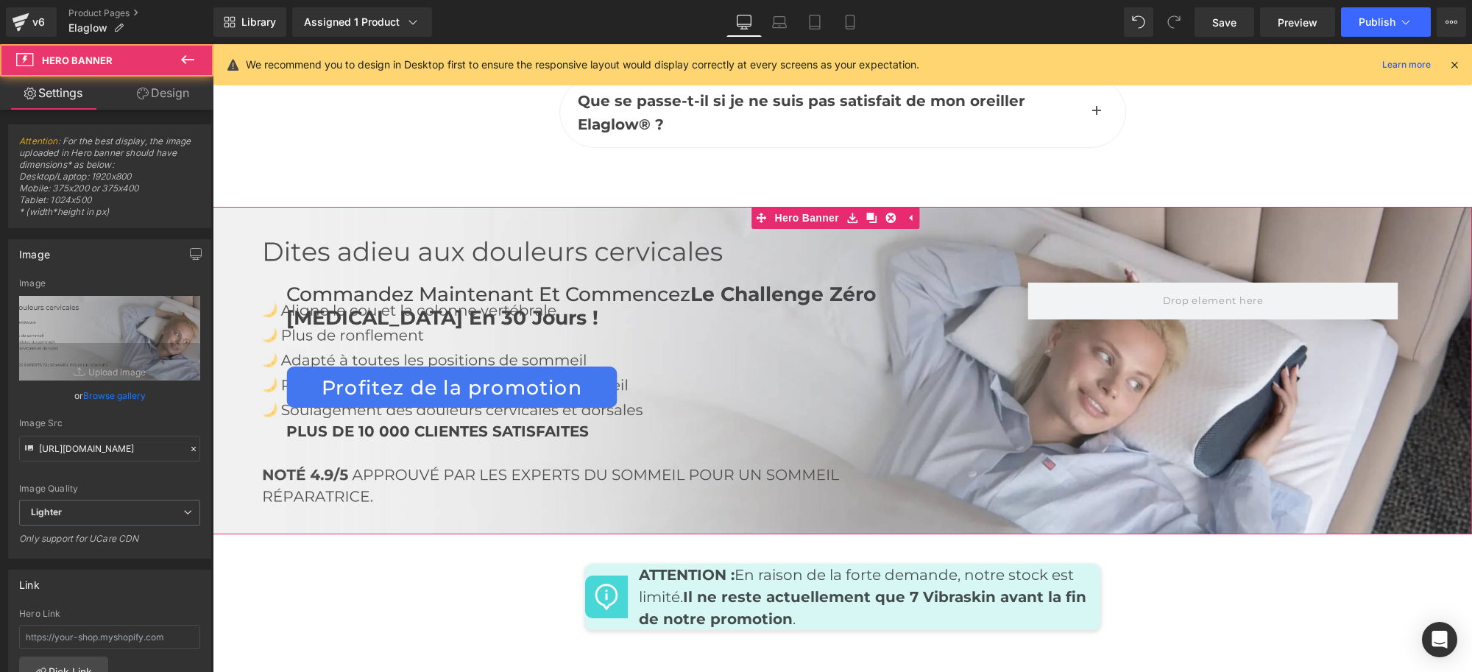
click at [1015, 367] on div "Profitez de la promotion" at bounding box center [656, 387] width 741 height 41
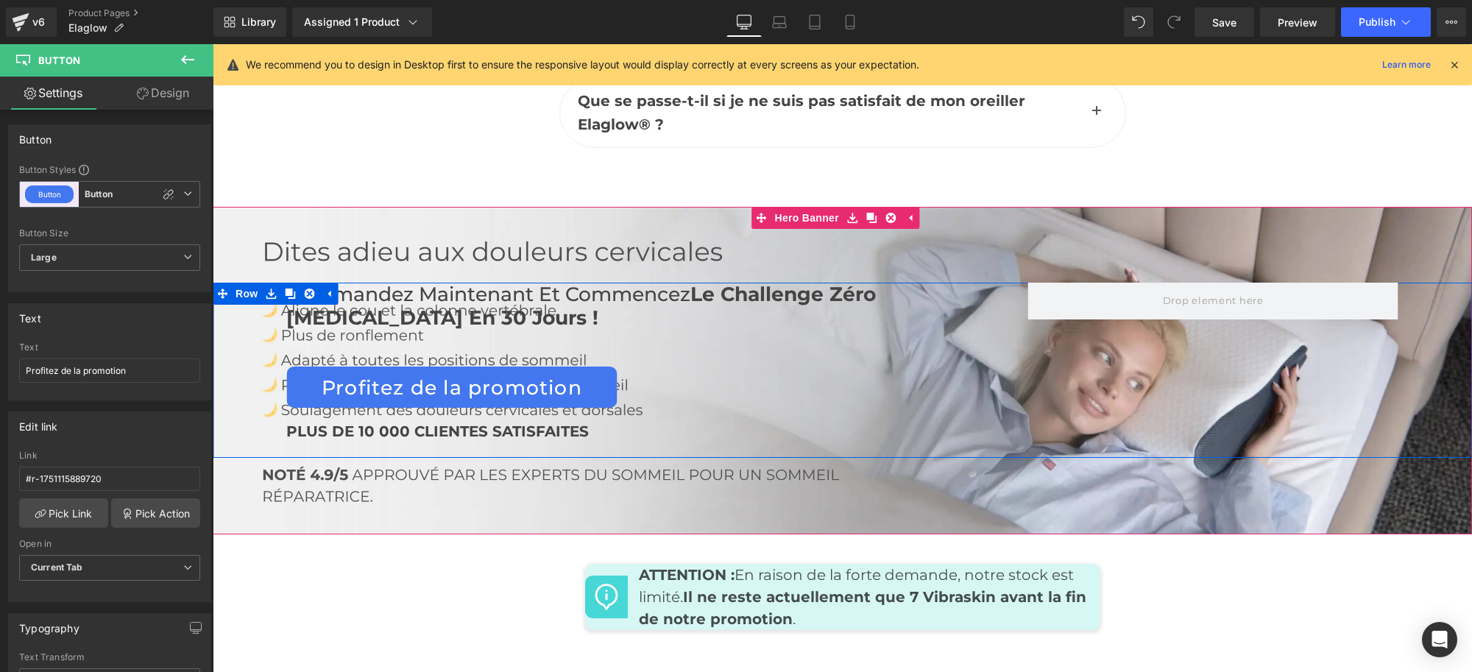
click at [809, 302] on div "Commandez maintenant et commencez Le Challenge Zéro [MEDICAL_DATA] en 30 jours …" at bounding box center [656, 370] width 741 height 175
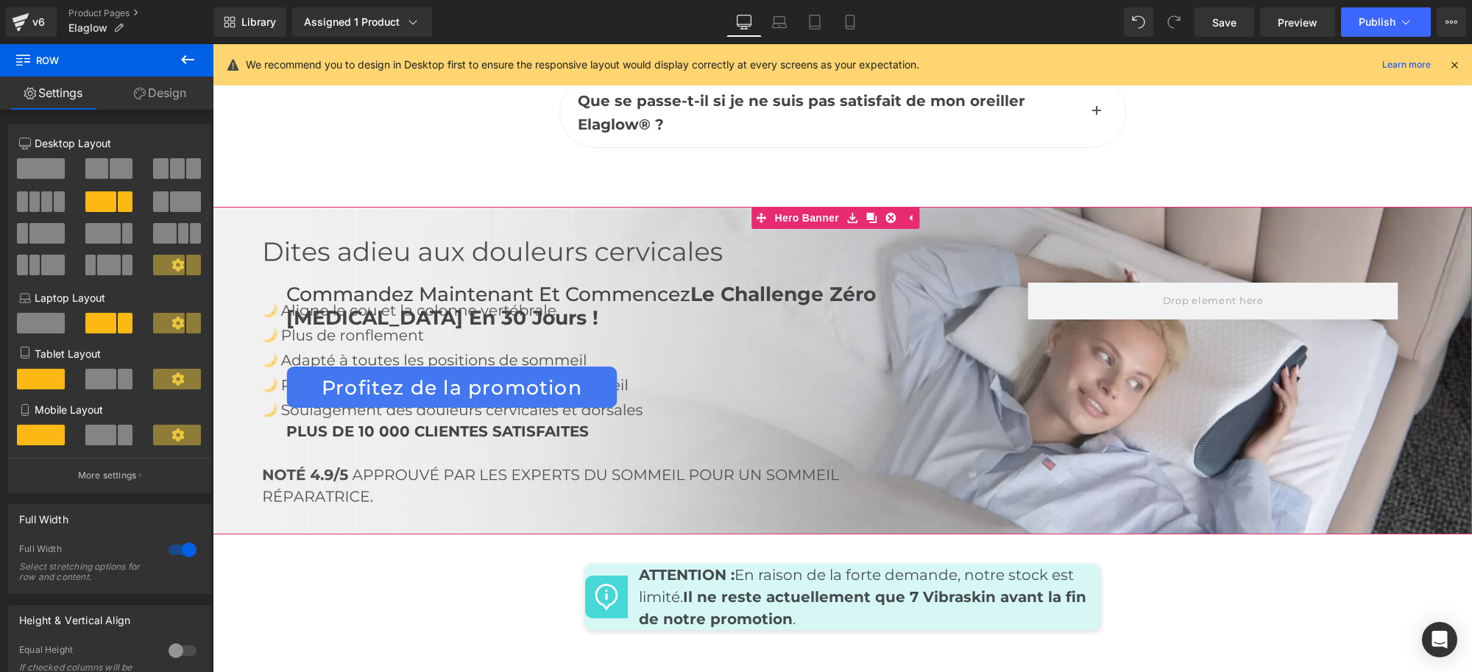
click at [1138, 423] on div "Commandez maintenant et commencez Le Challenge Zéro [MEDICAL_DATA] en 30 jours …" at bounding box center [842, 371] width 1259 height 328
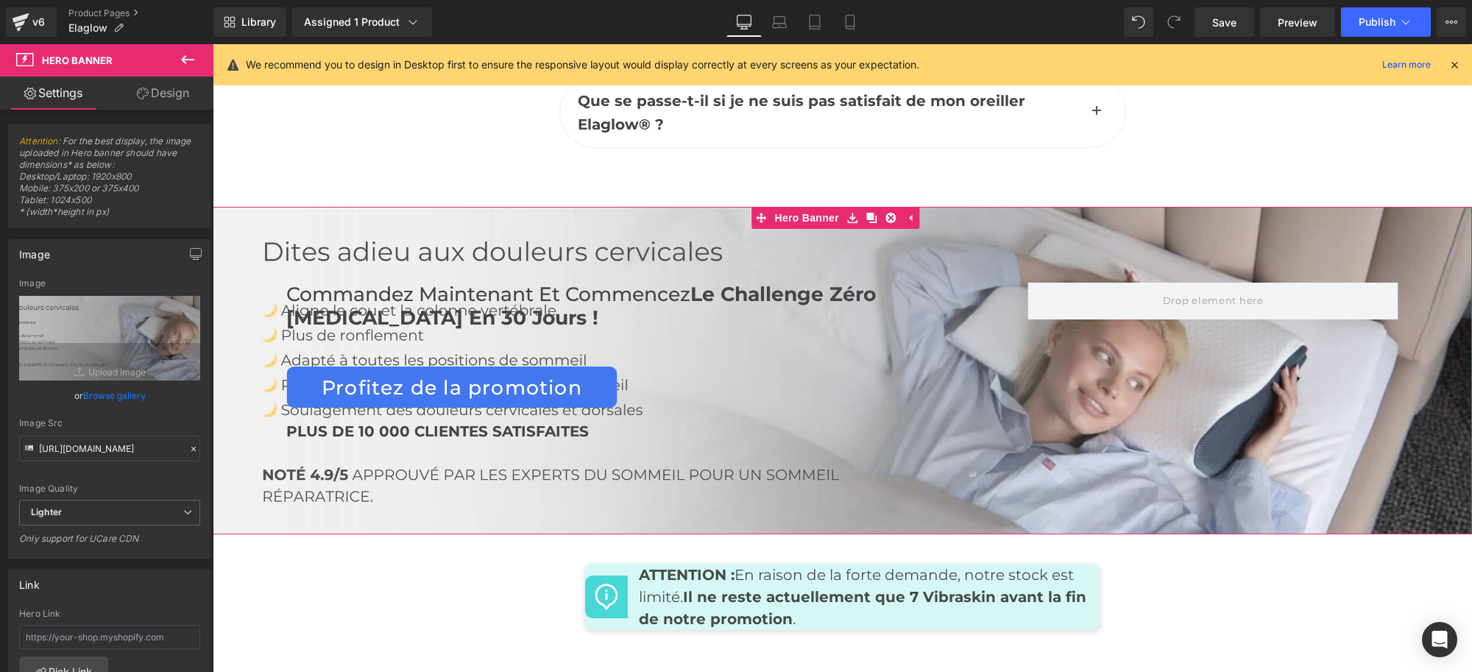
click at [1004, 439] on div "Commandez maintenant et commencez Le Challenge Zéro [MEDICAL_DATA] en 30 jours …" at bounding box center [842, 371] width 1259 height 328
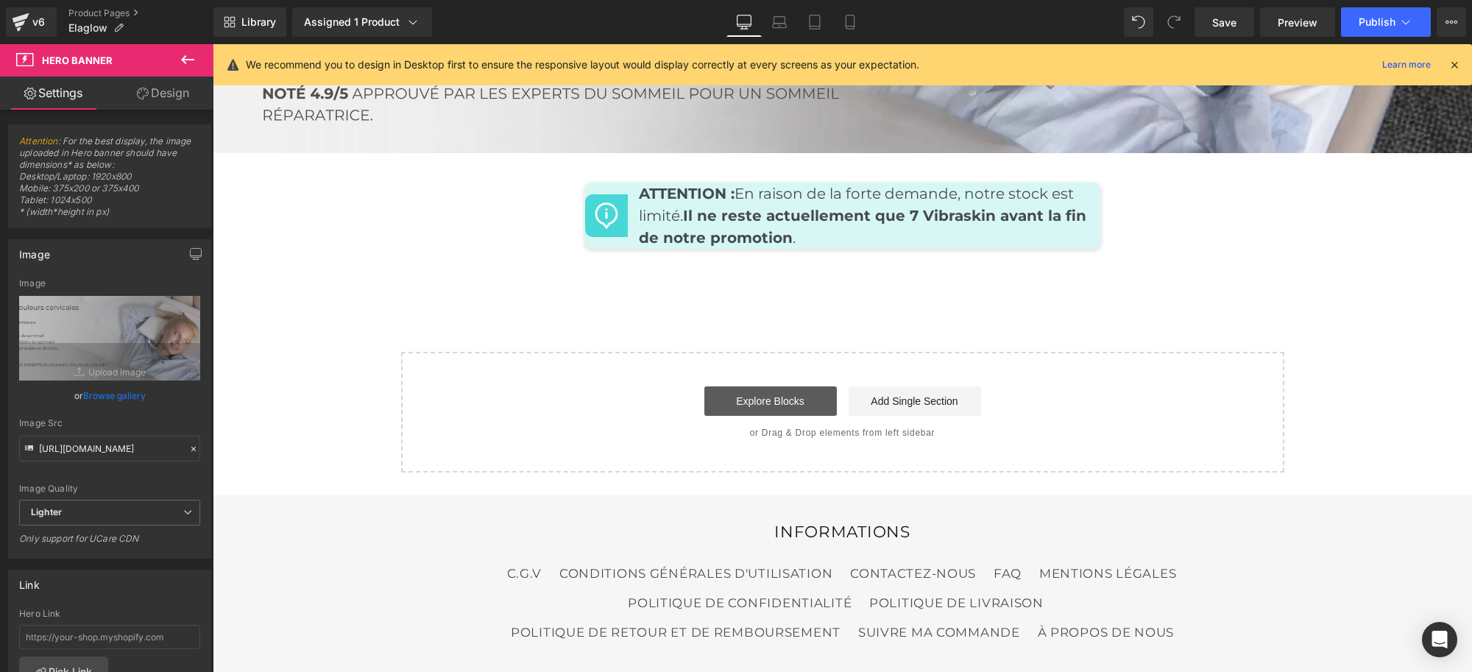
scroll to position [7410, 0]
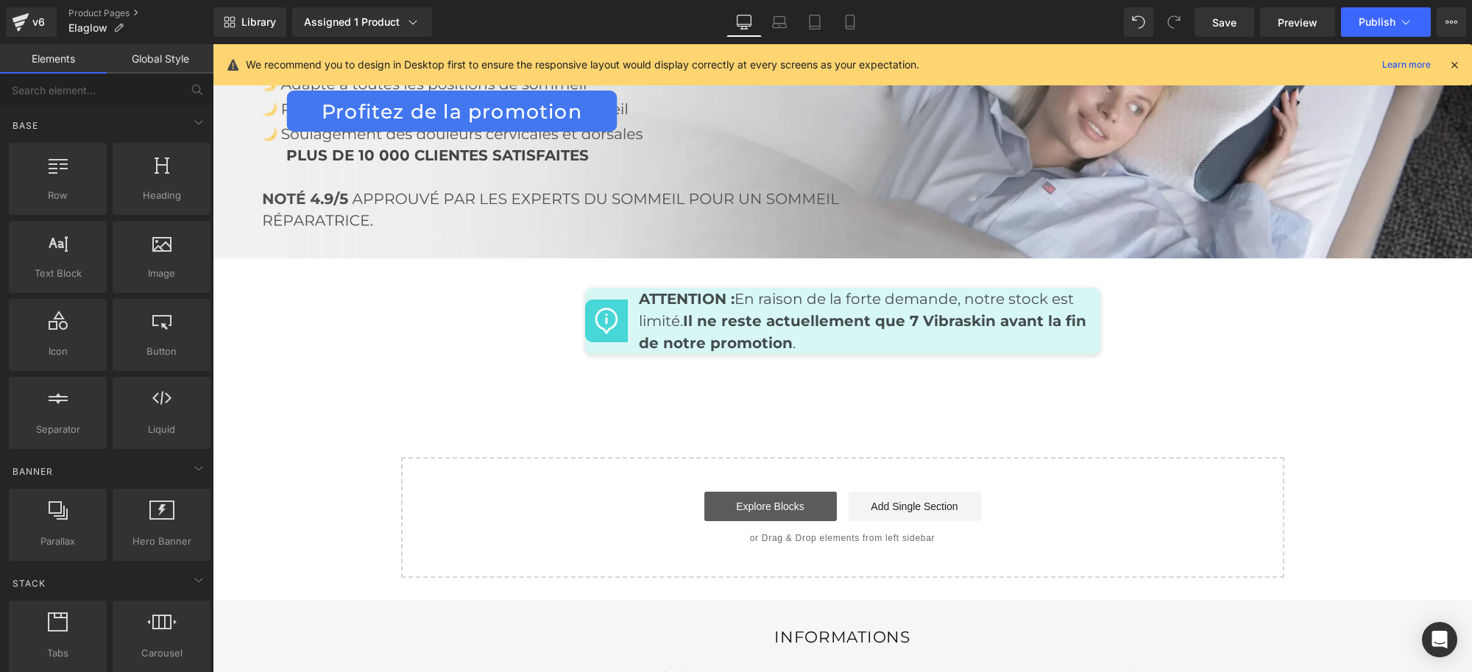
click at [774, 492] on link "Explore Blocks" at bounding box center [770, 506] width 132 height 29
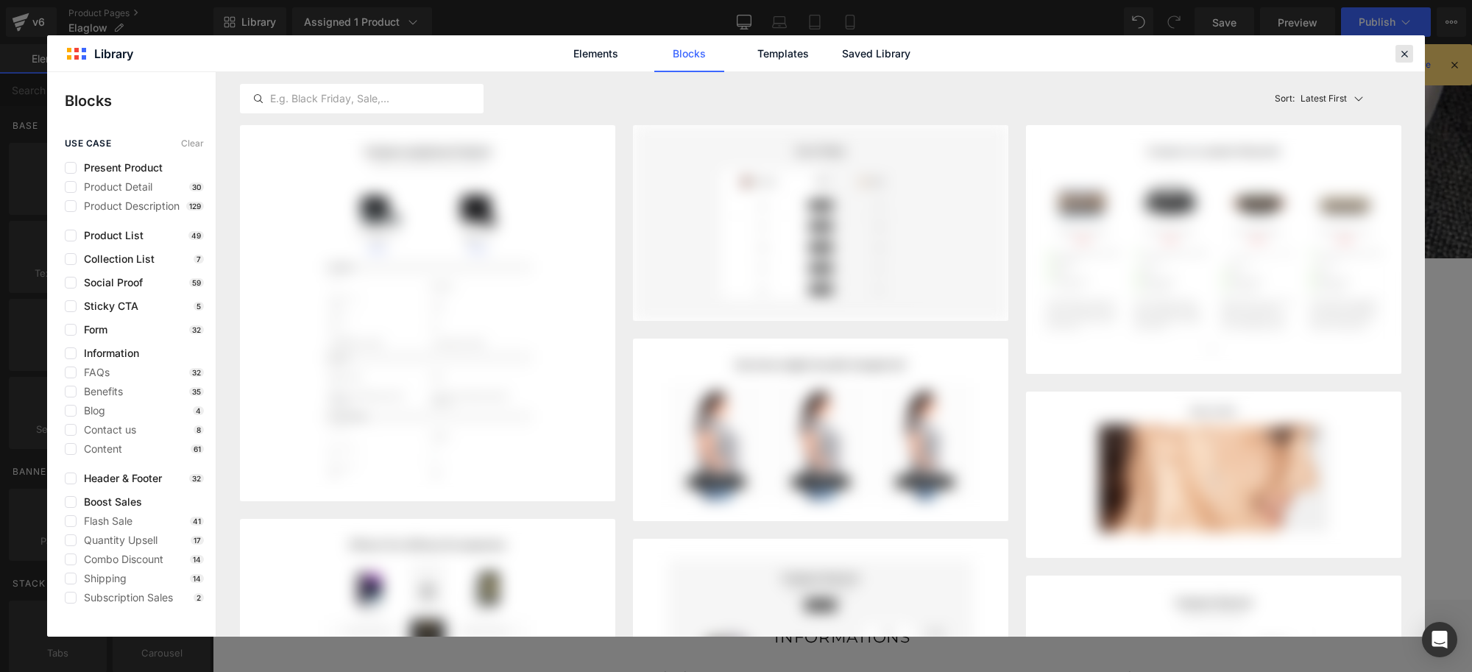
click at [1402, 57] on icon at bounding box center [1404, 53] width 13 height 13
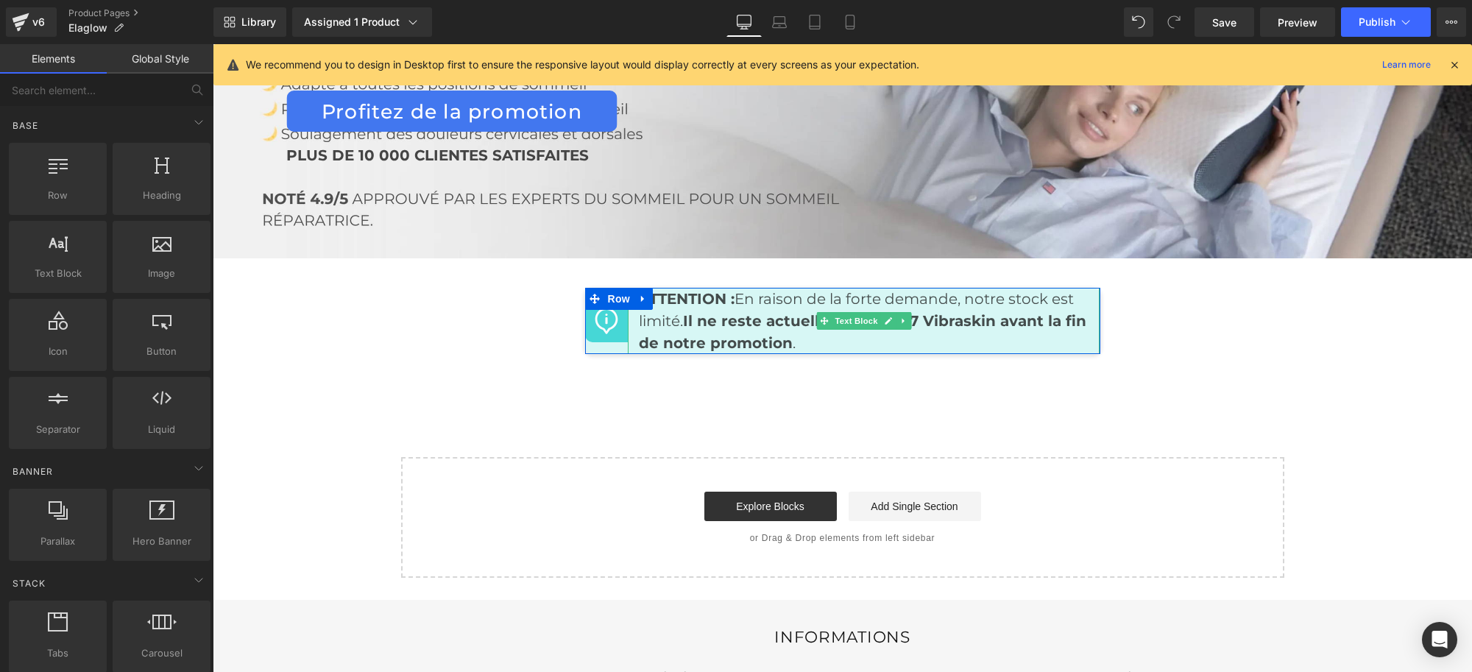
click at [1000, 297] on div "Image ATTENTION : En raison de la forte demande, notre stock est limité. Il ne …" at bounding box center [842, 321] width 515 height 66
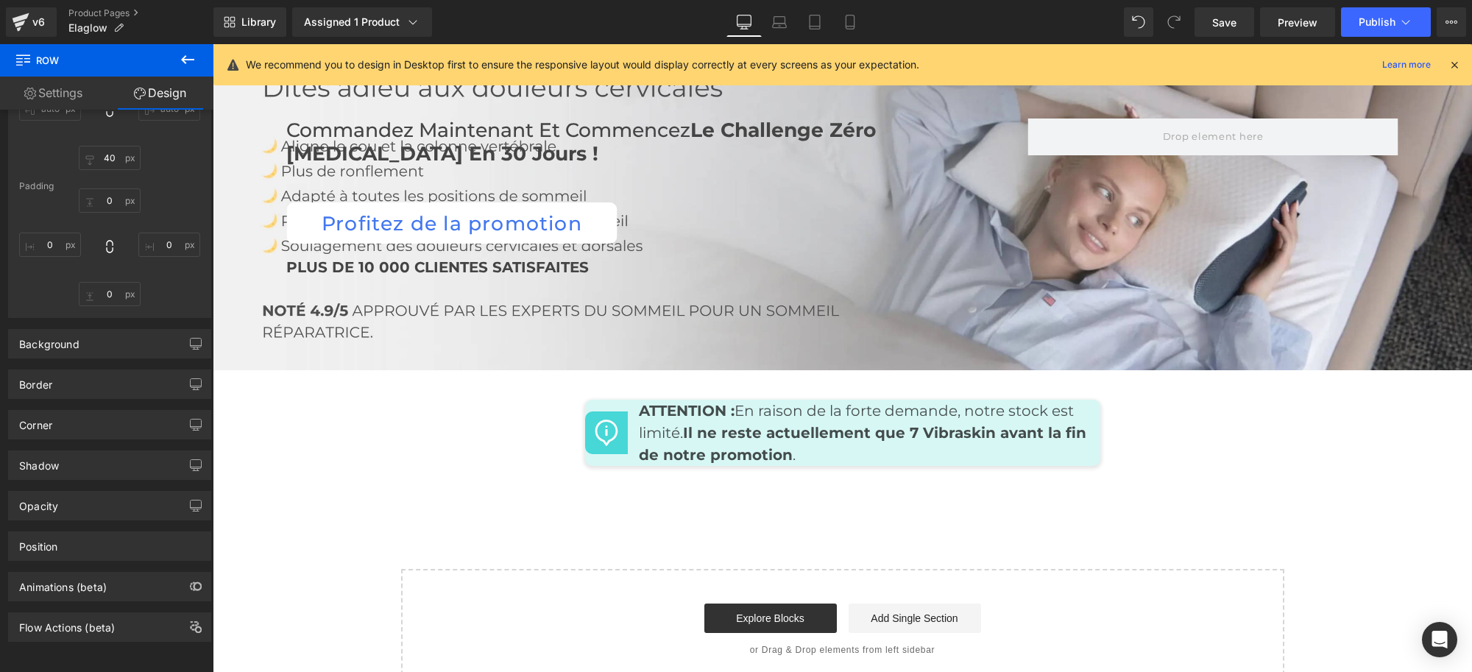
scroll to position [7134, 0]
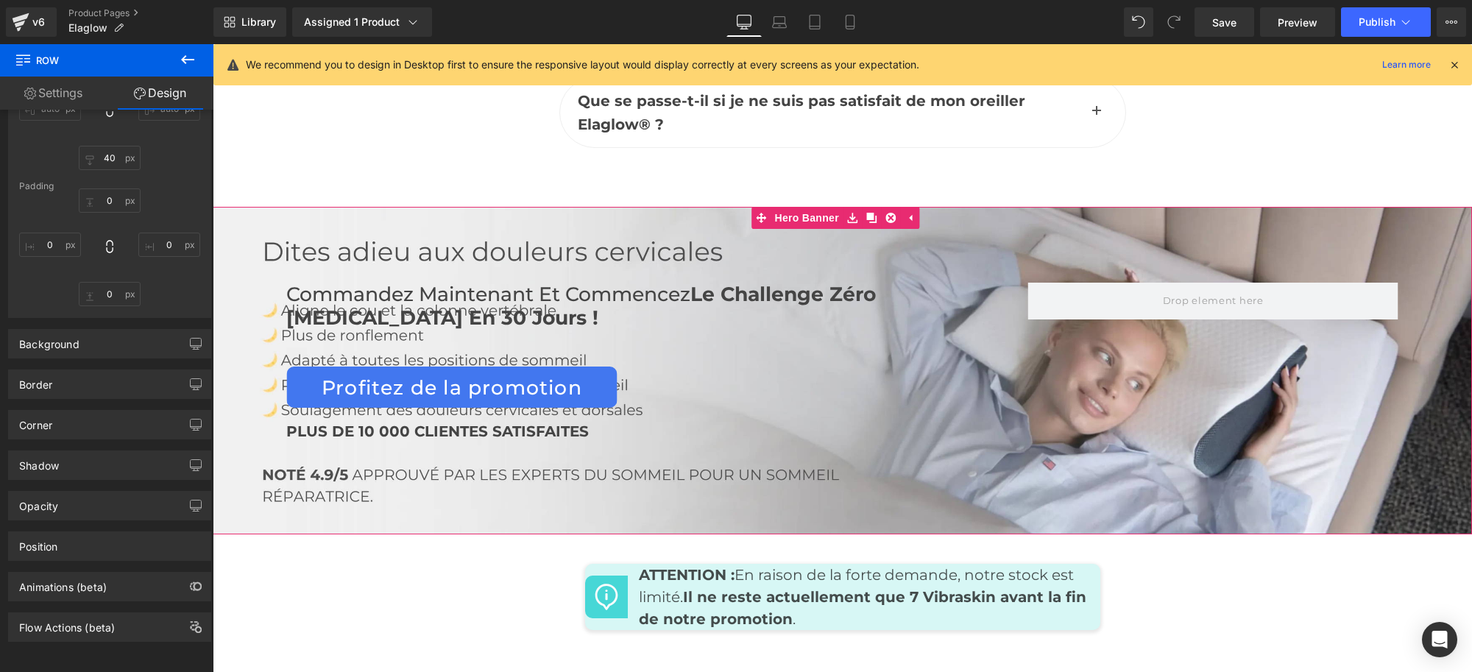
click at [311, 207] on div "Commandez maintenant et commencez Le Challenge Zéro [MEDICAL_DATA] en 30 jours …" at bounding box center [842, 371] width 1259 height 328
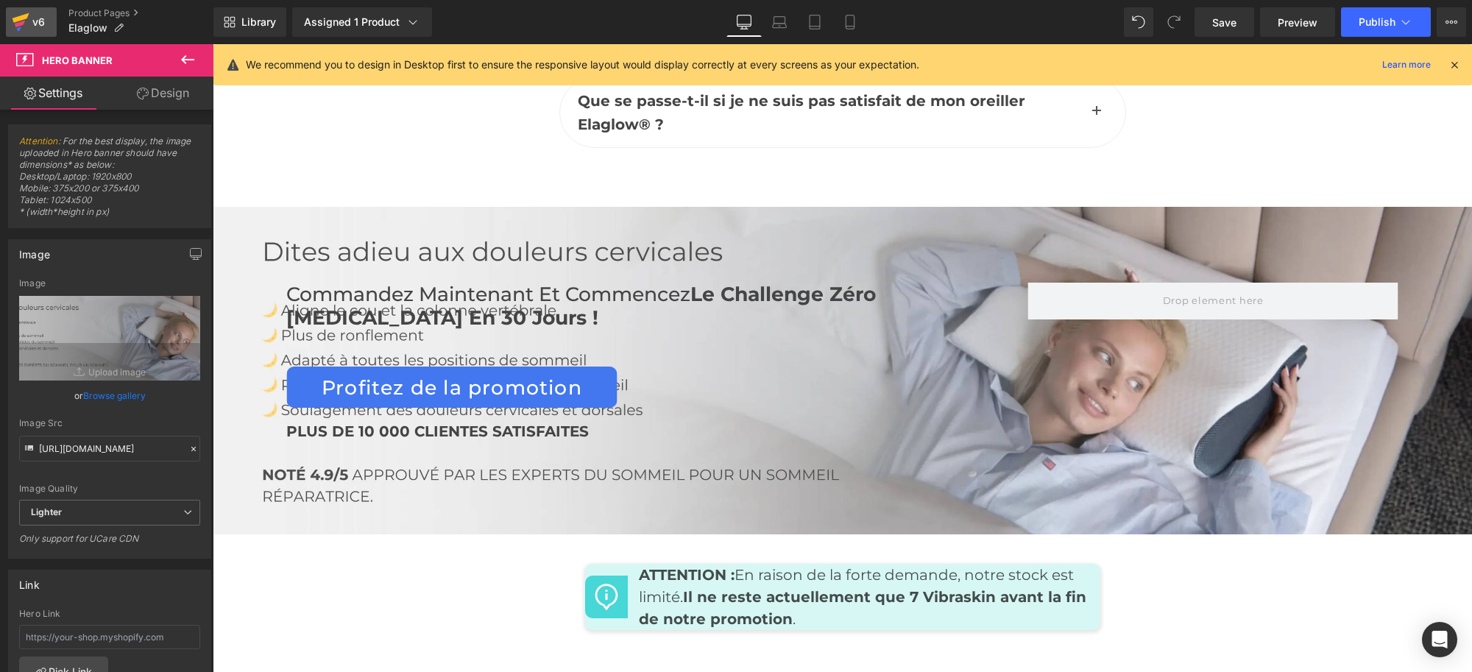
click at [33, 18] on div "v6" at bounding box center [38, 22] width 18 height 19
